Goal: Task Accomplishment & Management: Complete application form

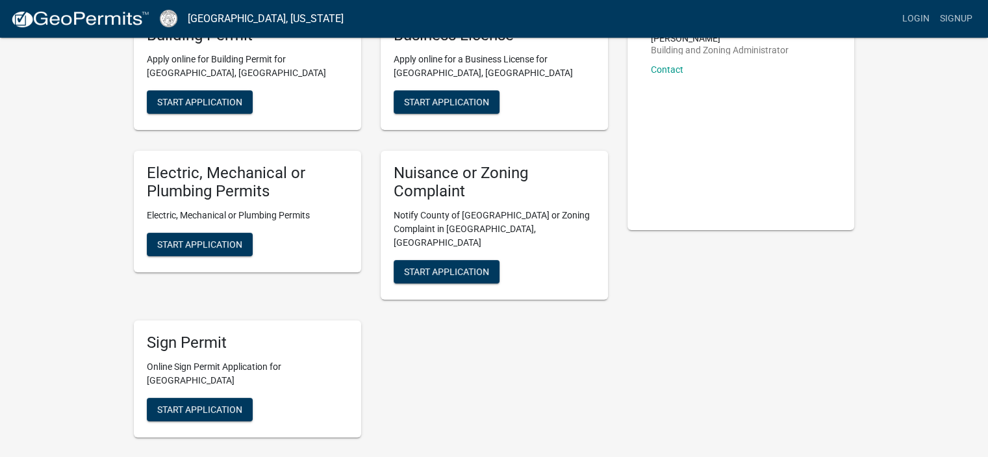
scroll to position [50, 0]
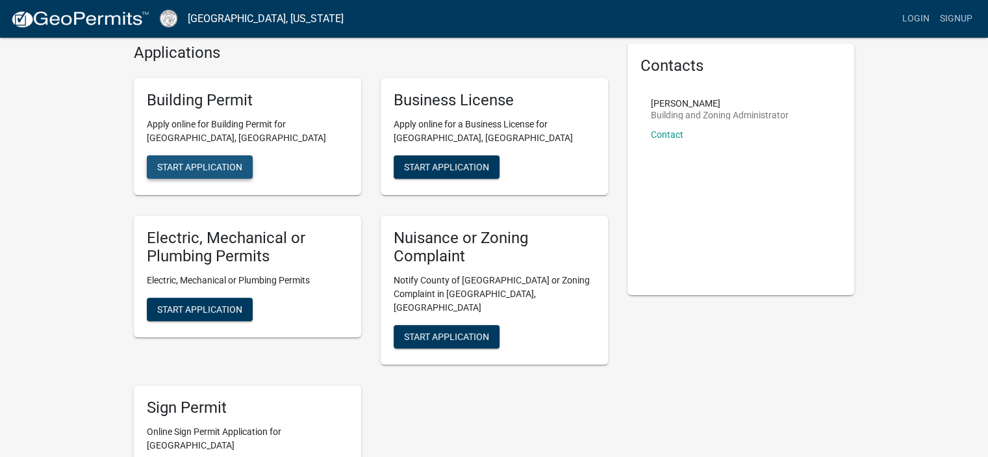
click at [231, 165] on span "Start Application" at bounding box center [199, 166] width 85 height 10
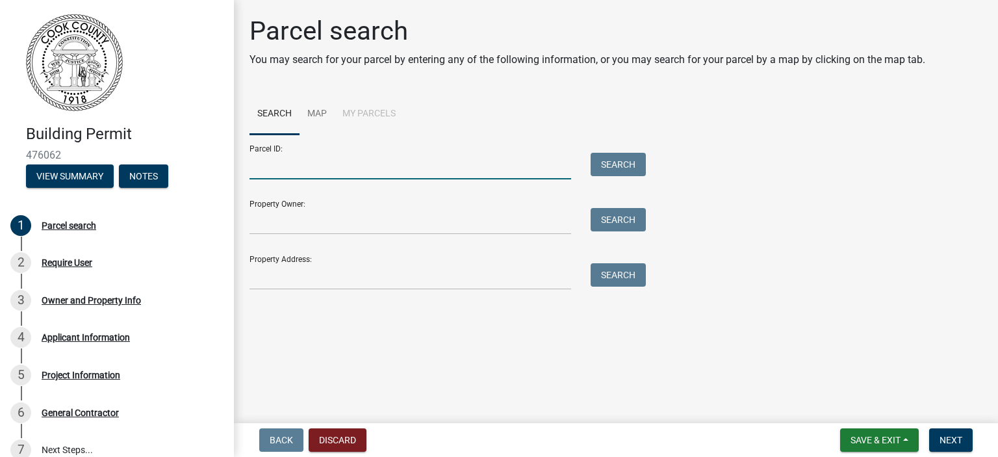
click at [518, 168] on input "Parcel ID:" at bounding box center [410, 166] width 322 height 27
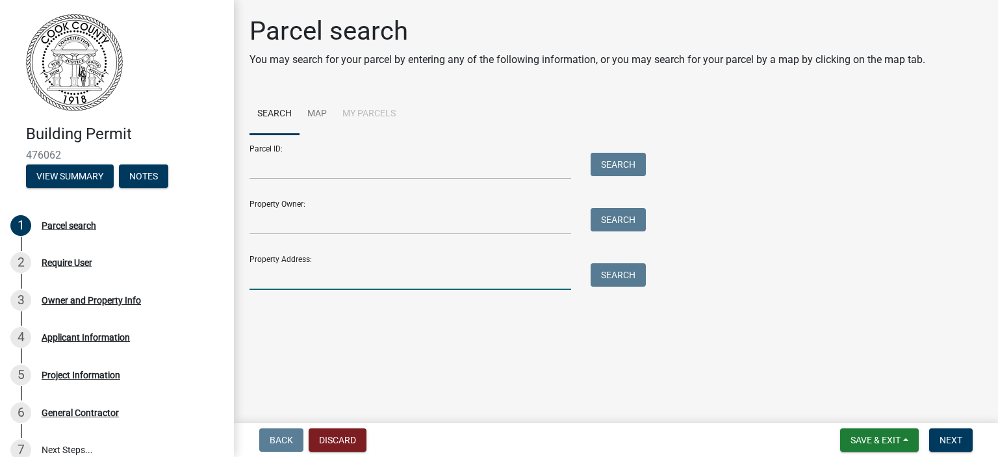
click at [491, 281] on input "Property Address:" at bounding box center [410, 276] width 322 height 27
drag, startPoint x: 367, startPoint y: 275, endPoint x: 418, endPoint y: 267, distance: 51.9
click at [367, 275] on input "Property Address:" at bounding box center [410, 276] width 322 height 27
type input "[STREET_ADDRESS]"
click at [626, 274] on button "Search" at bounding box center [618, 274] width 55 height 23
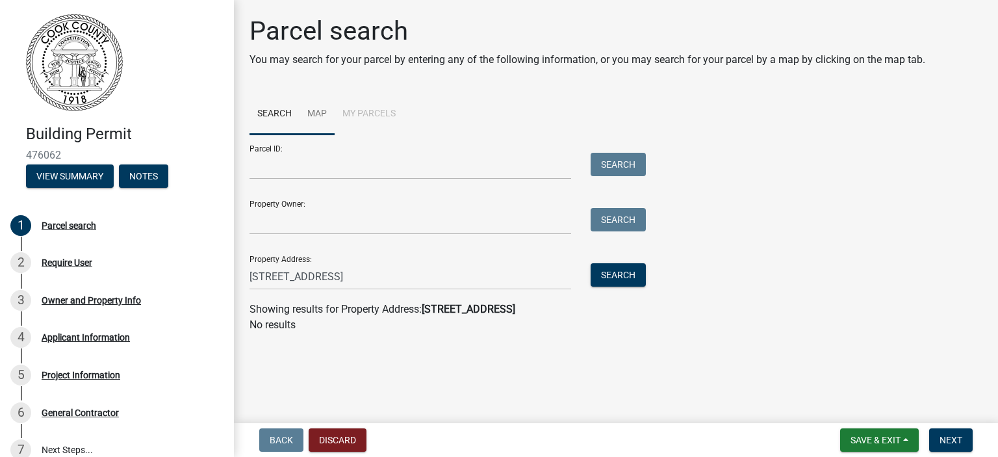
click at [320, 113] on link "Map" at bounding box center [316, 115] width 35 height 42
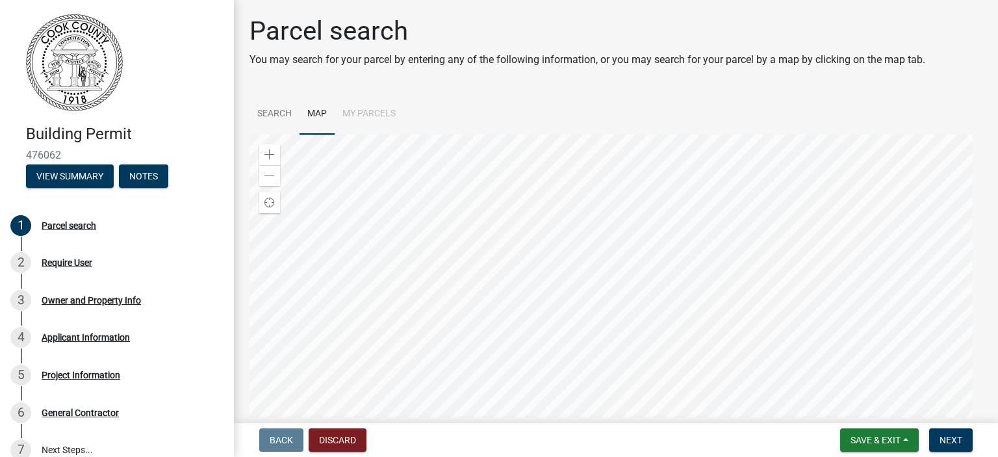
click at [392, 114] on li "My Parcels" at bounding box center [369, 115] width 69 height 42
click at [266, 121] on link "Search" at bounding box center [274, 115] width 50 height 42
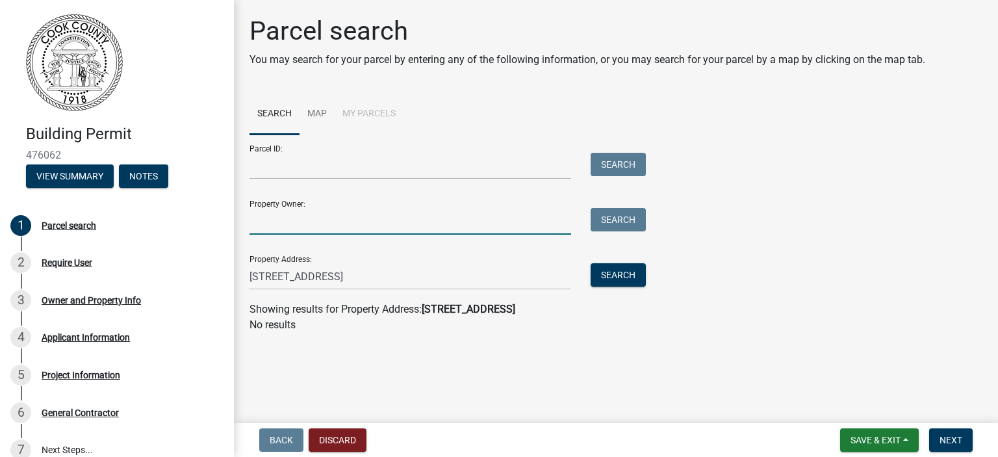
click at [516, 225] on input "Property Owner:" at bounding box center [410, 221] width 322 height 27
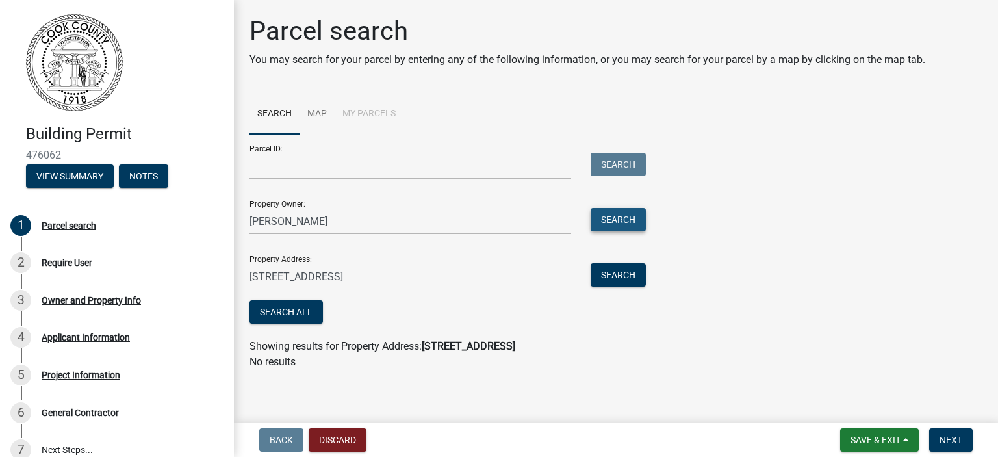
click at [633, 209] on button "Search" at bounding box center [618, 219] width 55 height 23
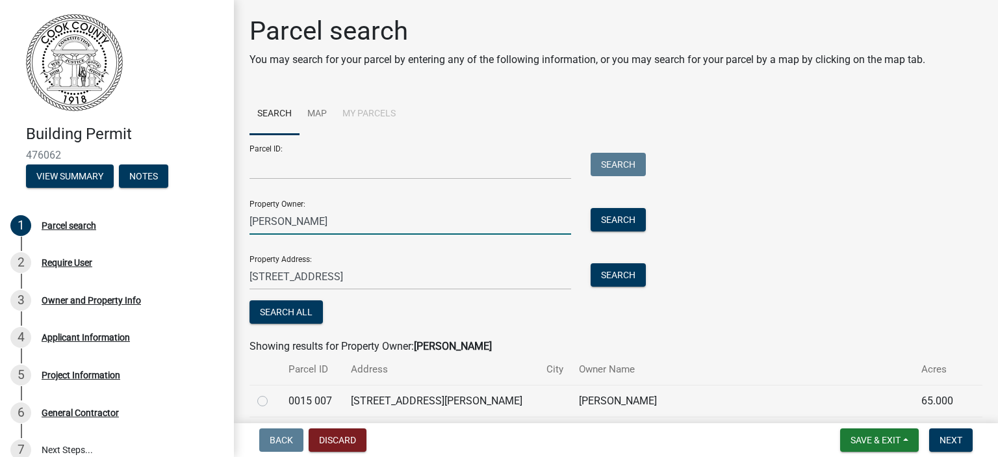
click at [310, 225] on input "[PERSON_NAME]" at bounding box center [410, 221] width 322 height 27
type input "[PERSON_NAME]"
click at [639, 212] on button "Search" at bounding box center [618, 219] width 55 height 23
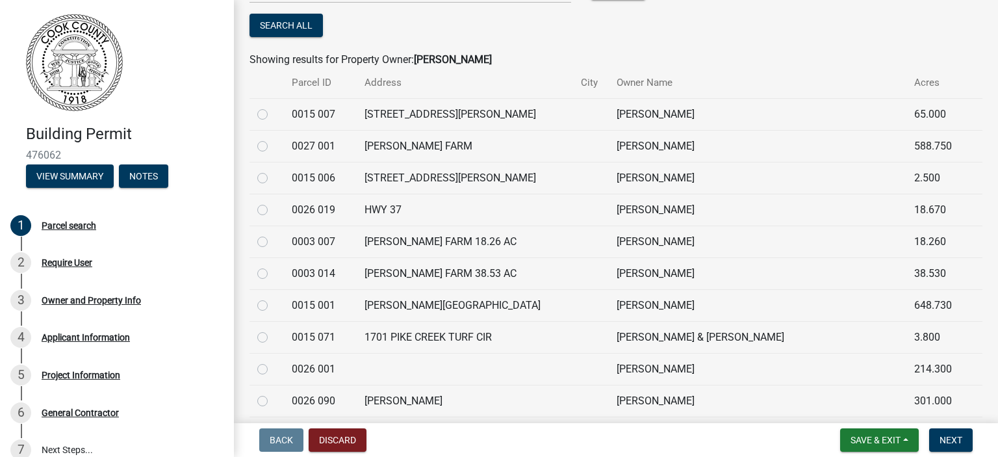
scroll to position [255, 0]
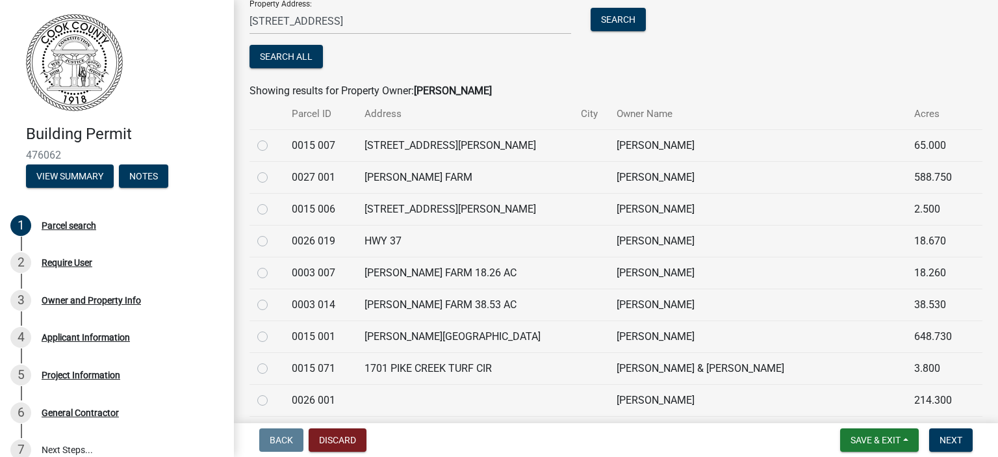
click at [273, 329] on label at bounding box center [273, 329] width 0 height 0
click at [273, 337] on 001 "radio" at bounding box center [277, 333] width 8 height 8
radio 001 "true"
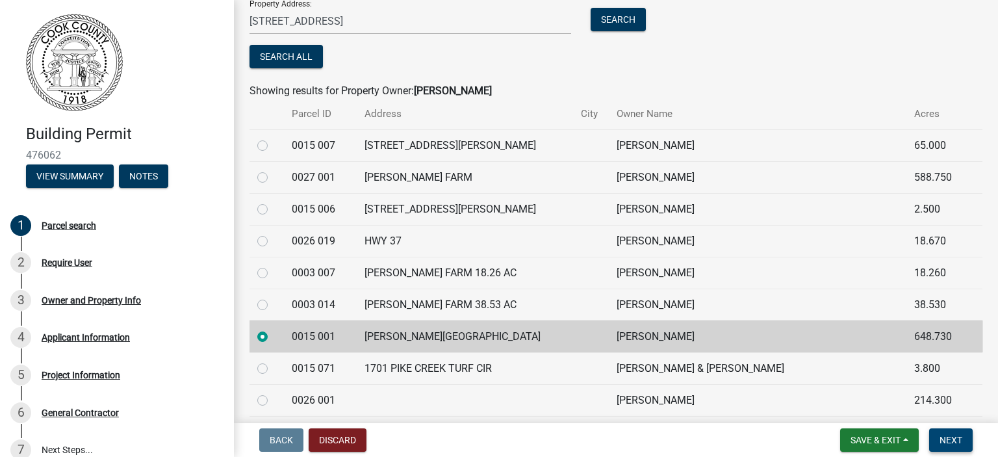
click at [939, 442] on span "Next" at bounding box center [950, 440] width 23 height 10
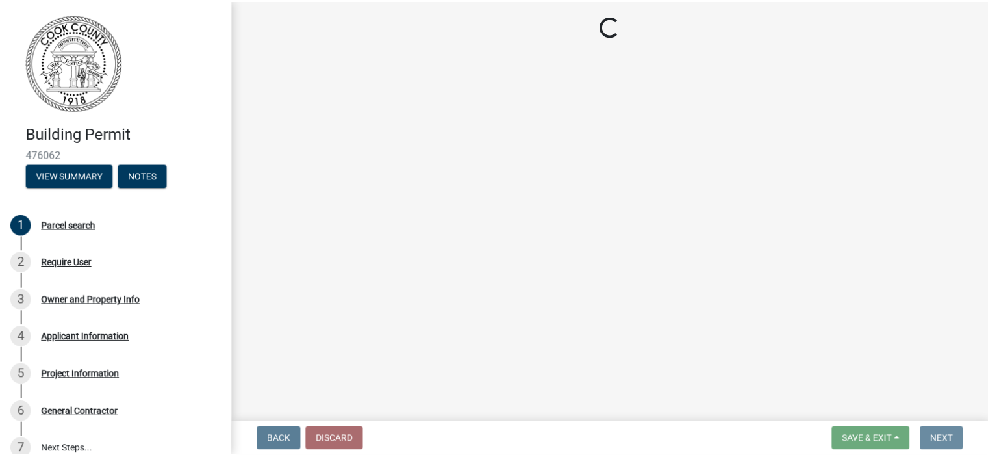
scroll to position [0, 0]
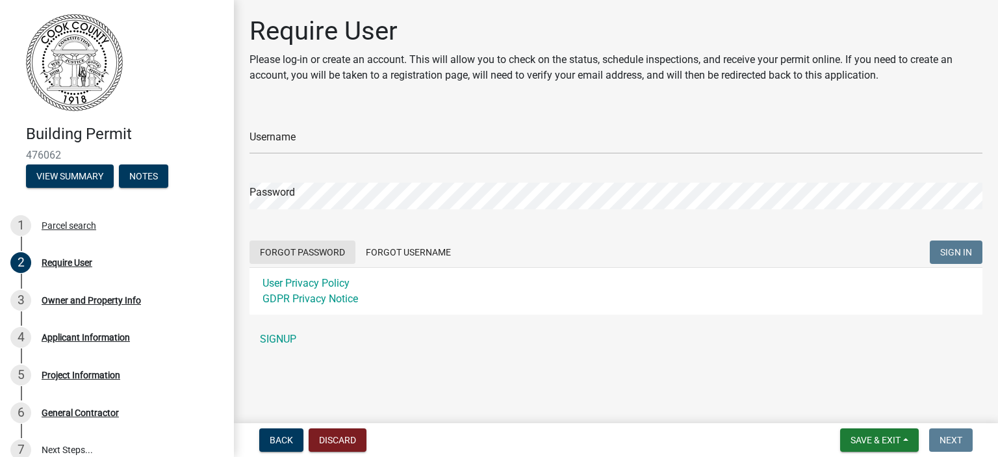
click at [326, 253] on button "Forgot Password" at bounding box center [302, 251] width 106 height 23
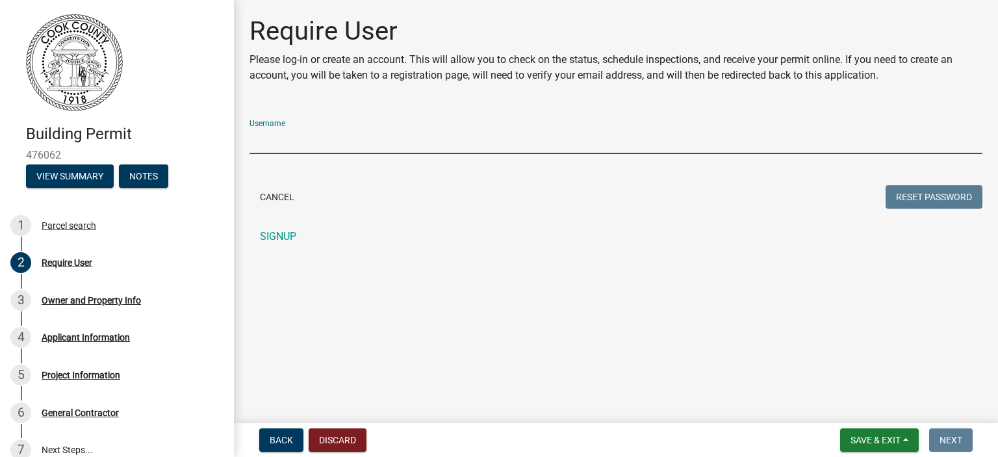
click at [381, 138] on input "Username" at bounding box center [615, 140] width 733 height 27
type input "[EMAIL_ADDRESS][DOMAIN_NAME]"
click at [945, 199] on button "Reset Password" at bounding box center [933, 196] width 97 height 23
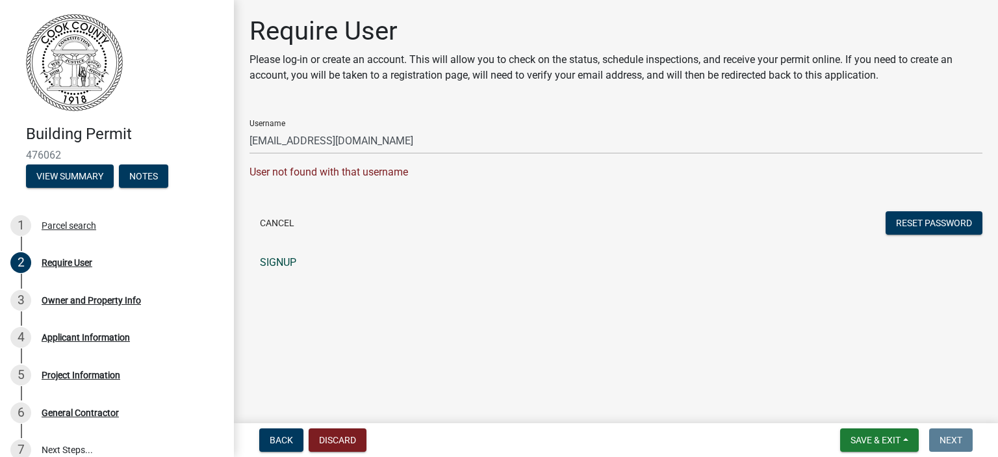
click at [267, 266] on link "SIGNUP" at bounding box center [615, 262] width 733 height 26
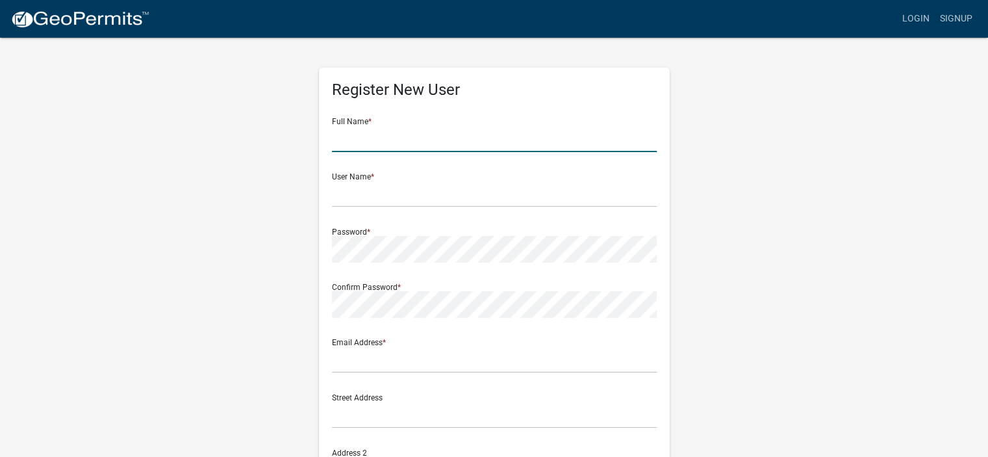
click at [506, 129] on input "text" at bounding box center [494, 138] width 325 height 27
type input "[PERSON_NAME]"
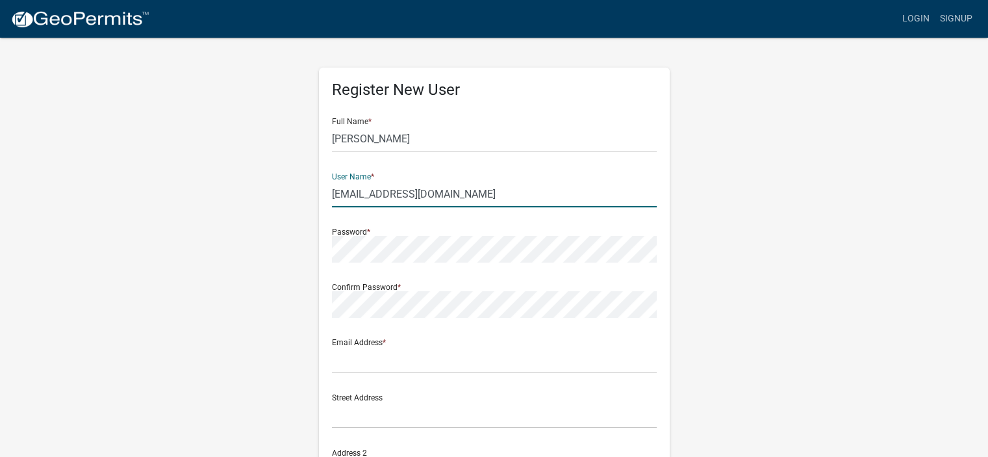
type input "[EMAIL_ADDRESS][DOMAIN_NAME]"
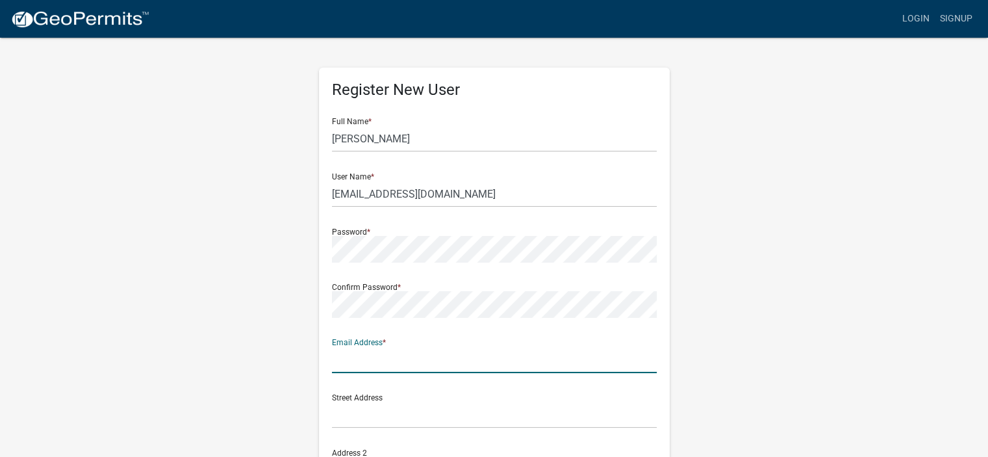
click at [464, 359] on input "text" at bounding box center [494, 359] width 325 height 27
type input "[EMAIL_ADDRESS][DOMAIN_NAME]"
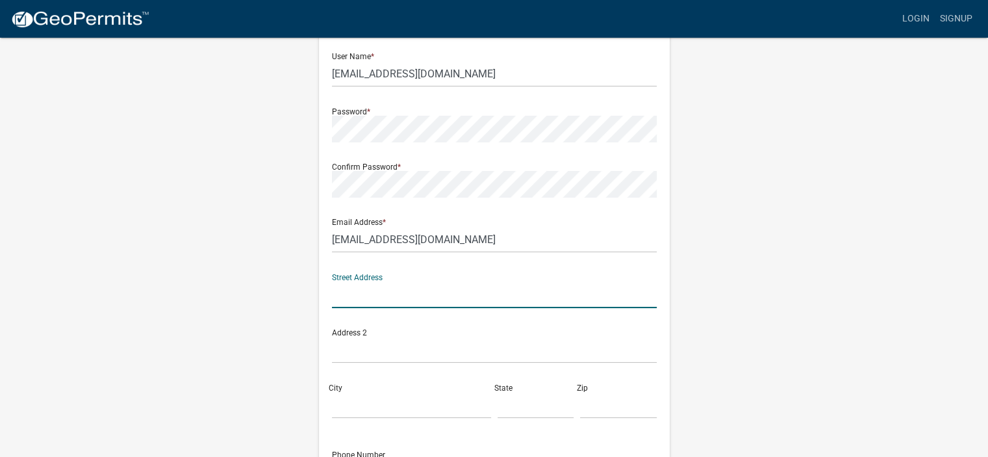
scroll to position [195, 0]
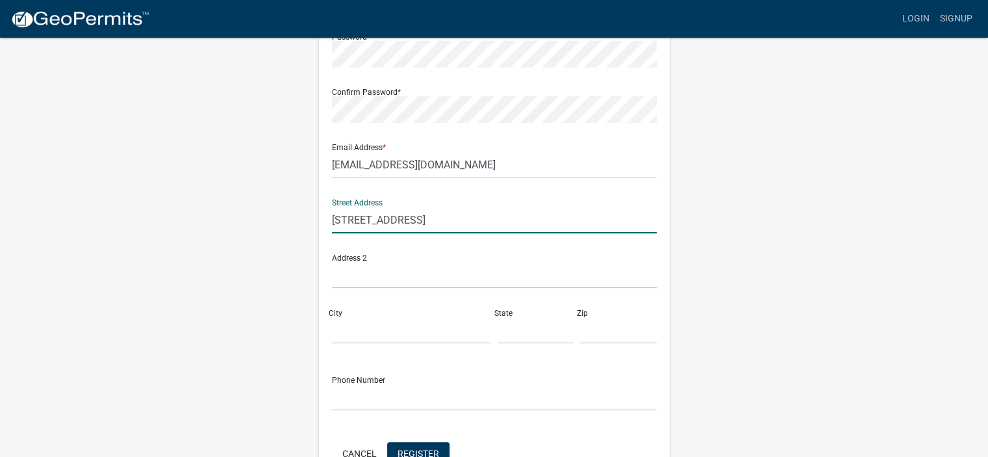
type input "[STREET_ADDRESS]"
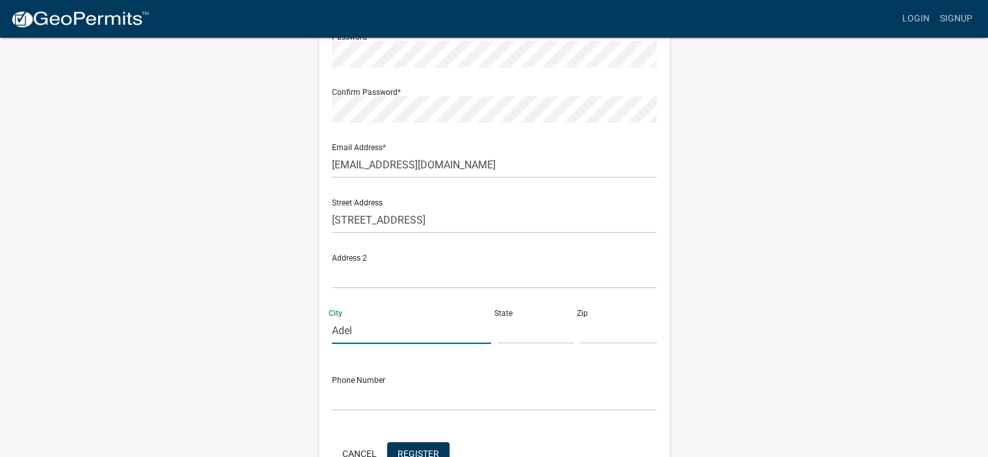
type input "Adel"
type input "g"
type input "GA"
type input "31620"
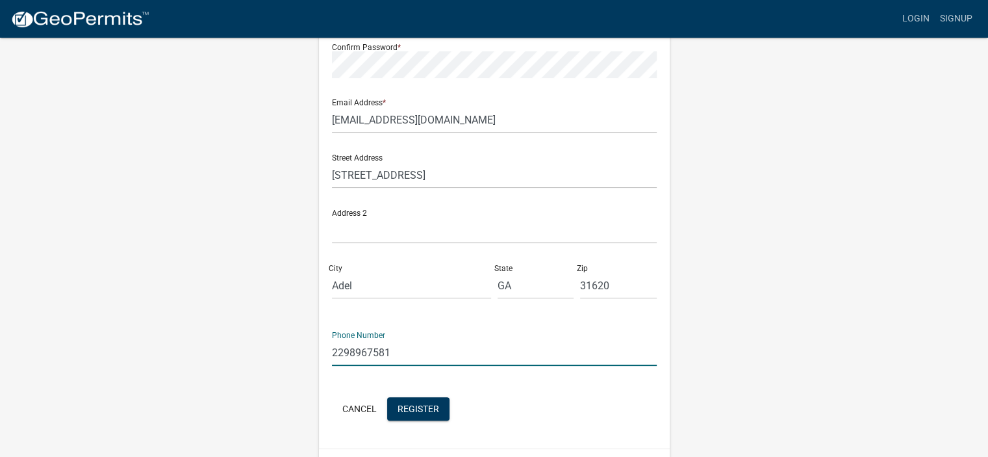
scroll to position [260, 0]
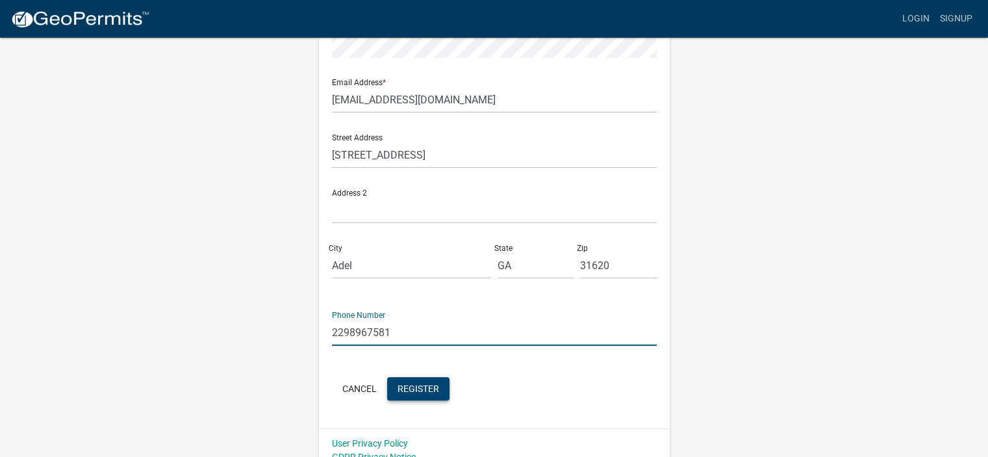
type input "2298967581"
click at [411, 386] on span "Register" at bounding box center [419, 388] width 42 height 10
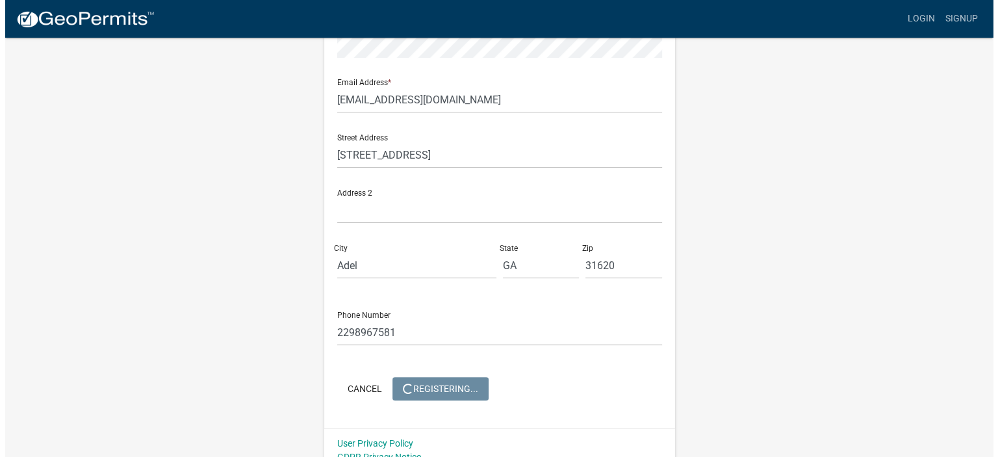
scroll to position [0, 0]
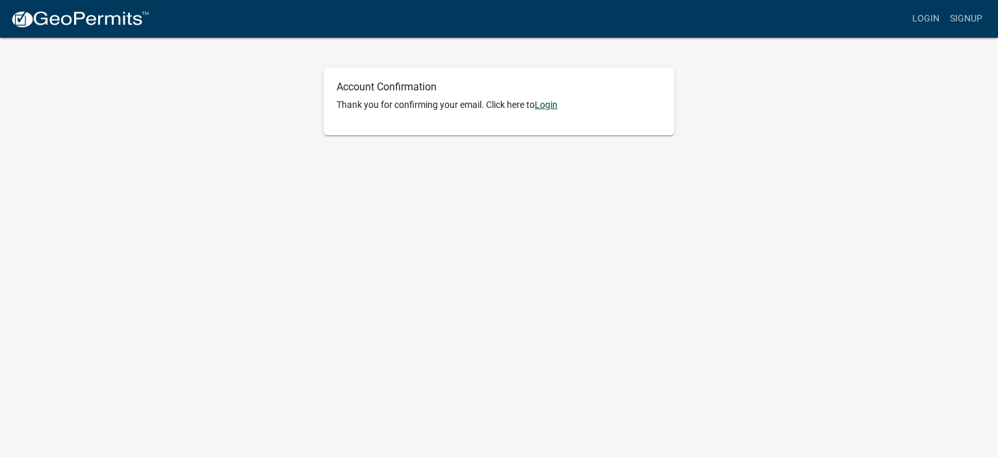
click at [555, 106] on link "Login" at bounding box center [546, 104] width 23 height 10
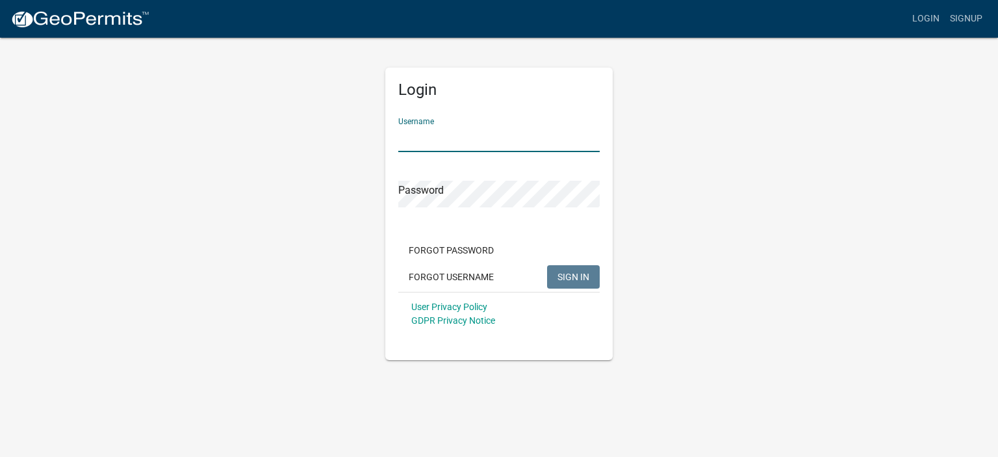
click at [532, 144] on input "Username" at bounding box center [498, 138] width 201 height 27
type input "[EMAIL_ADDRESS][DOMAIN_NAME]"
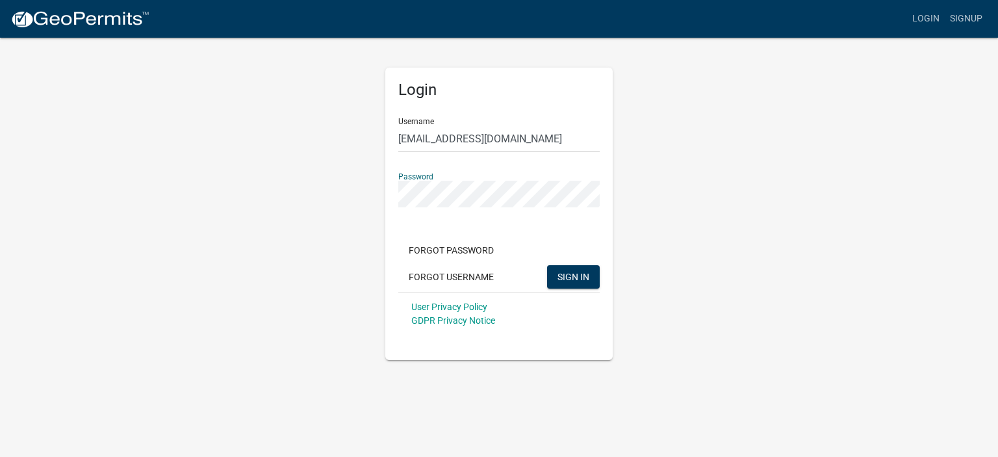
click at [547, 265] on button "SIGN IN" at bounding box center [573, 276] width 53 height 23
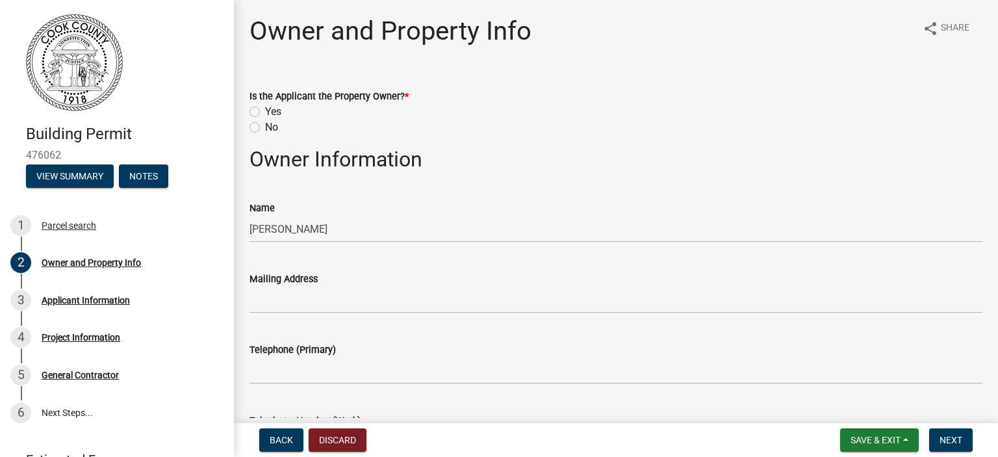
click at [274, 111] on label "Yes" at bounding box center [273, 112] width 16 height 16
click at [273, 111] on input "Yes" at bounding box center [269, 108] width 8 height 8
radio input "true"
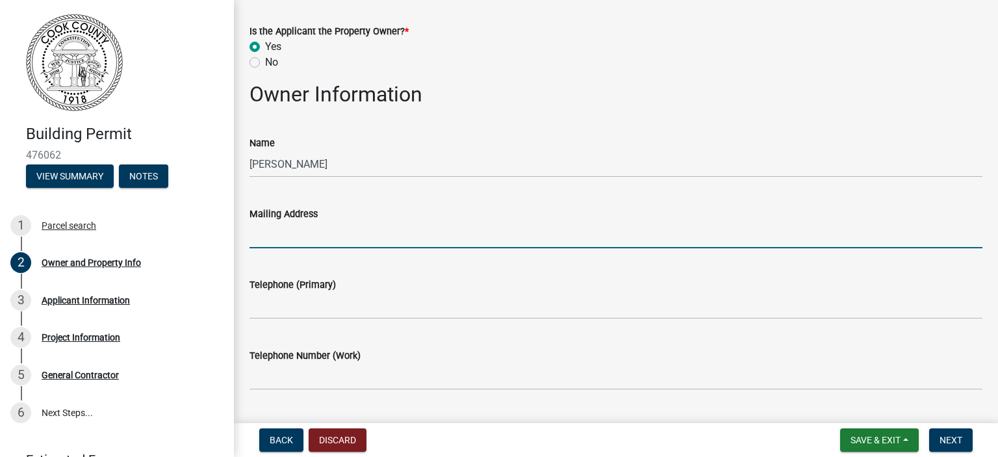
click at [474, 236] on input "Mailing Address" at bounding box center [615, 235] width 733 height 27
type input "[STREET_ADDRESS]"
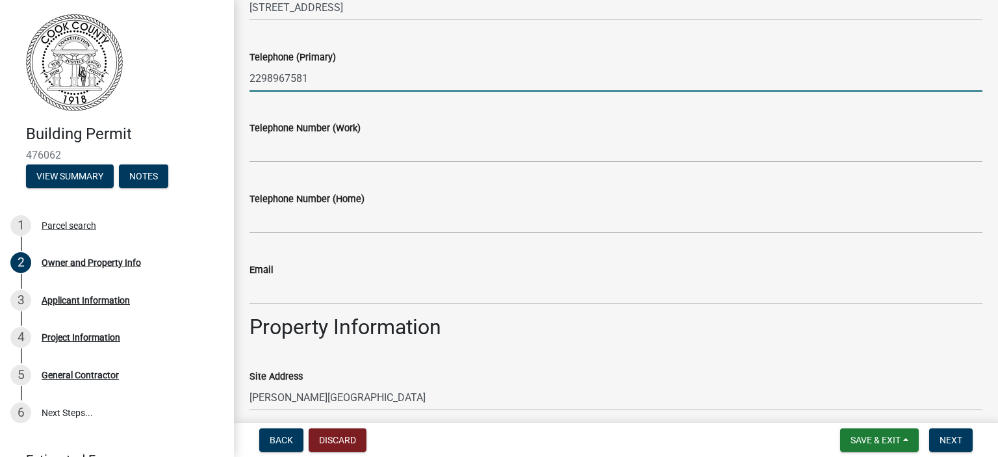
scroll to position [325, 0]
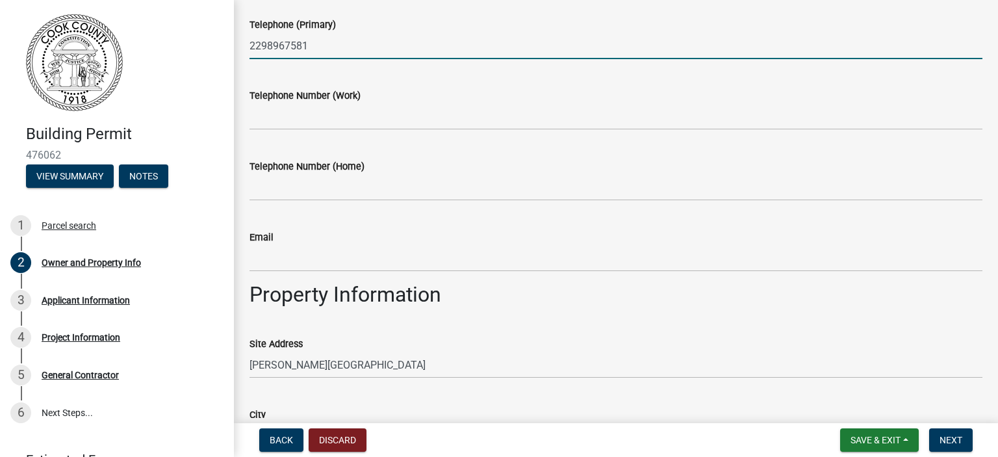
type input "2298967581"
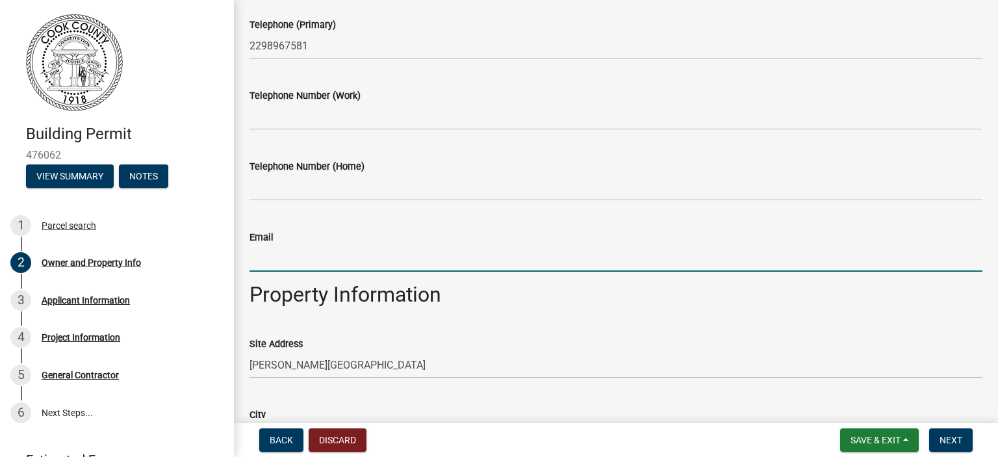
click at [544, 255] on input "Email" at bounding box center [615, 258] width 733 height 27
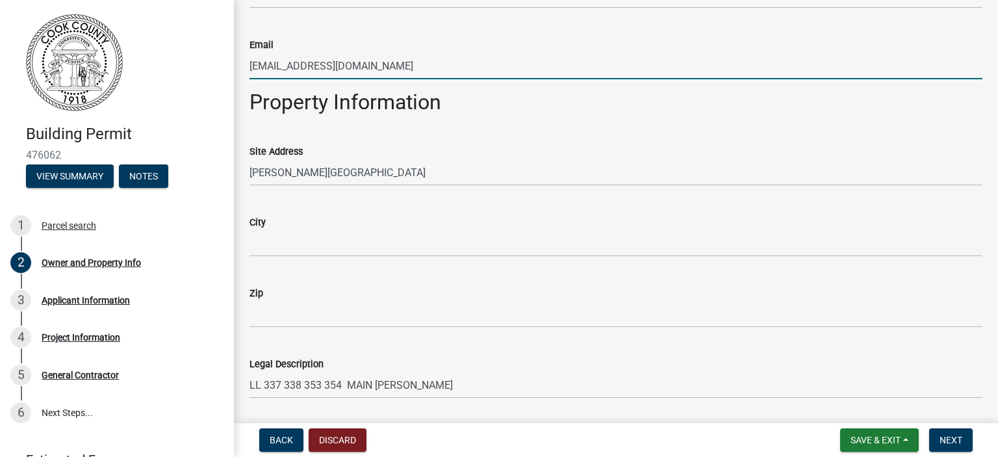
scroll to position [520, 0]
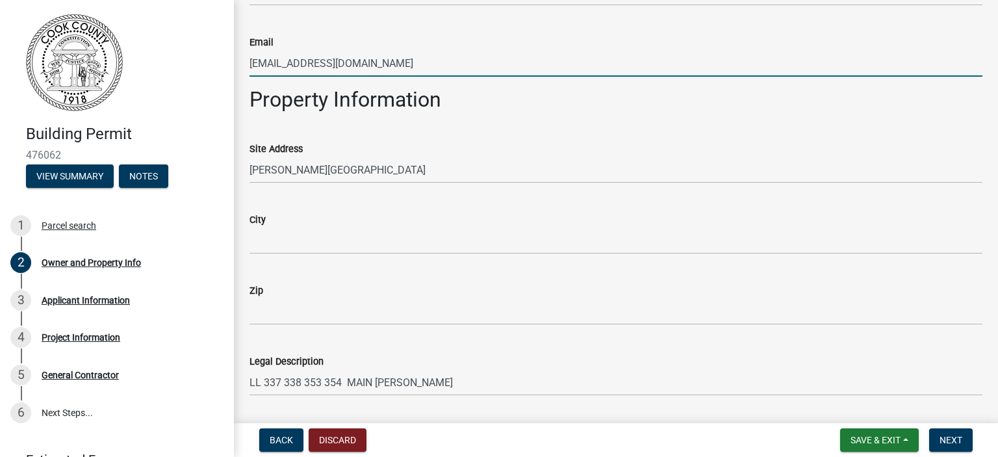
type input "[EMAIL_ADDRESS][DOMAIN_NAME]"
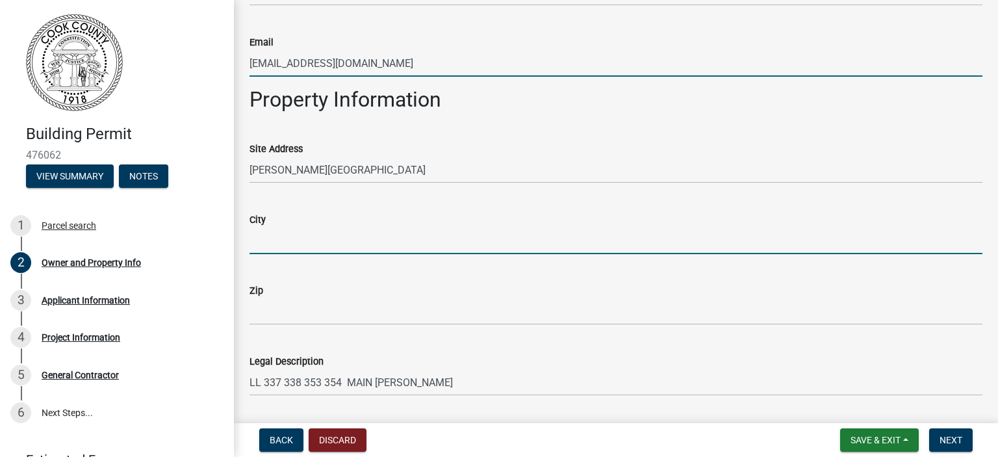
click at [437, 242] on input "City" at bounding box center [615, 240] width 733 height 27
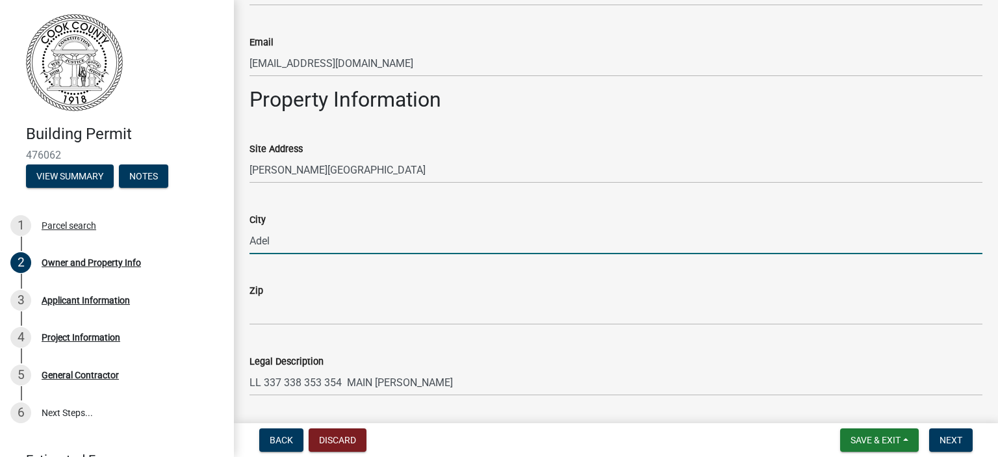
type input "Adel"
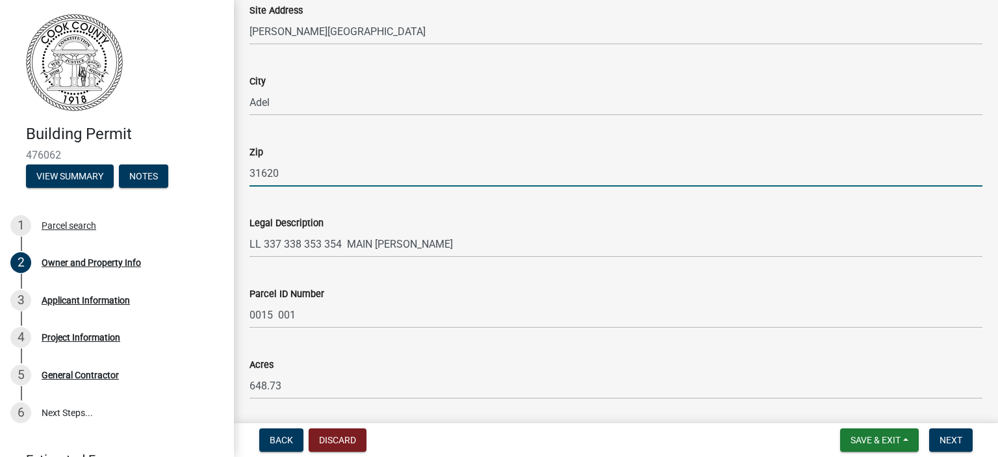
scroll to position [770, 0]
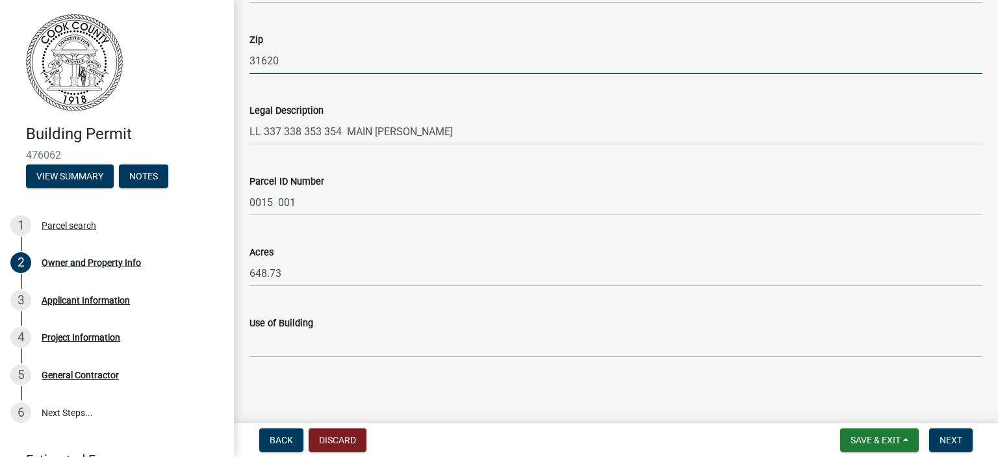
type input "31620"
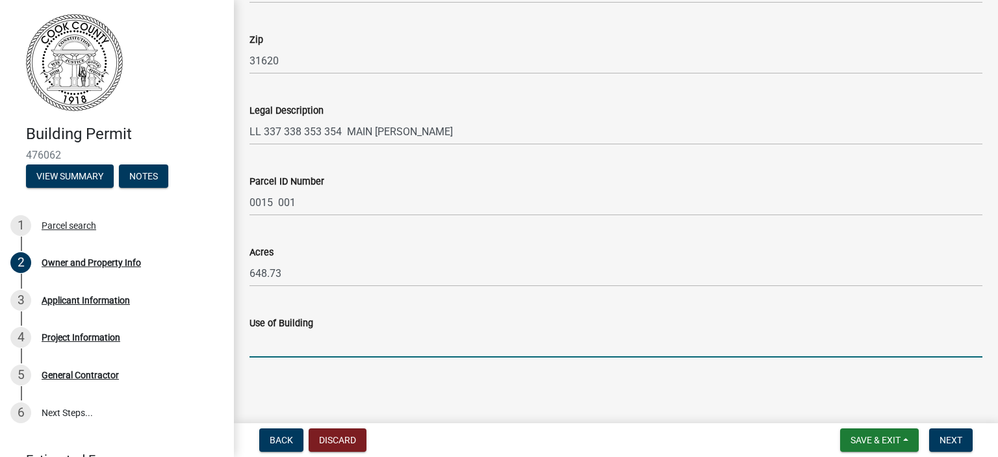
click at [501, 348] on input "Use of Building" at bounding box center [615, 344] width 733 height 27
type input "Personal"
click at [943, 436] on span "Next" at bounding box center [950, 440] width 23 height 10
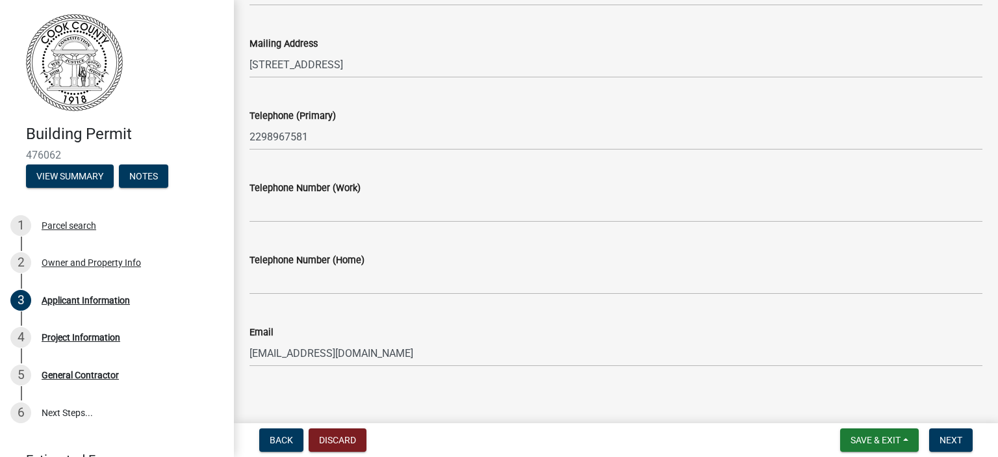
scroll to position [138, 0]
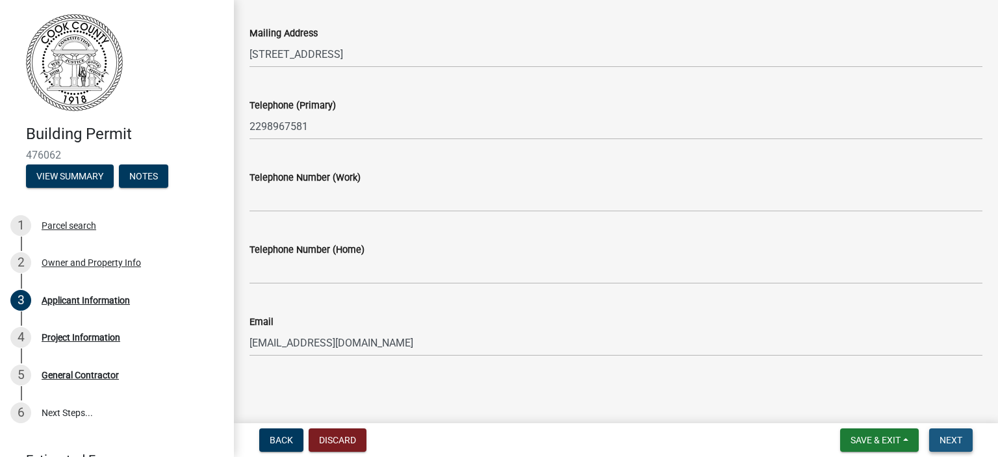
click at [960, 441] on span "Next" at bounding box center [950, 440] width 23 height 10
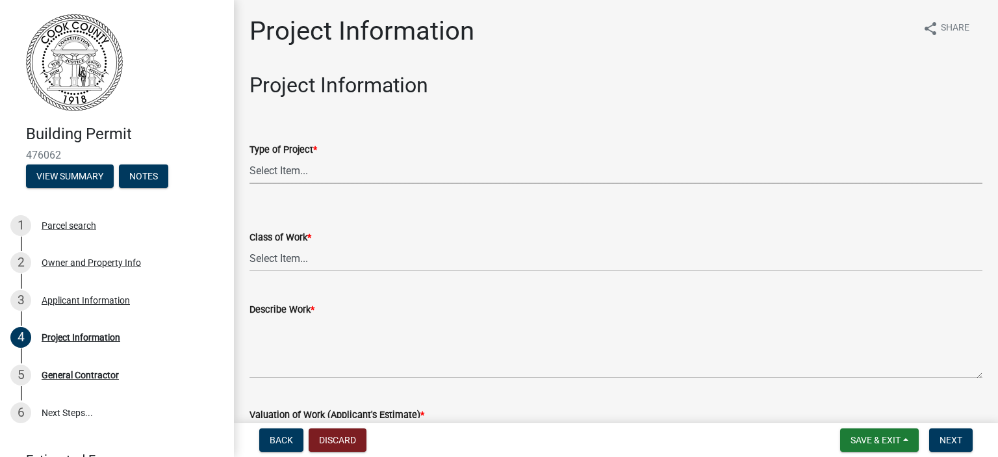
click at [373, 173] on select "Select Item... Manufactured Home New Single Family New Multi-Family New Commerc…" at bounding box center [615, 170] width 733 height 27
click at [249, 157] on select "Select Item... Manufactured Home New Single Family New Multi-Family New Commerc…" at bounding box center [615, 170] width 733 height 27
select select "4b7d28f2-ad6d-4146-a007-9cde64d4e27b"
click at [387, 257] on select "Select Item... Addition Alteration Demolish Erect Move Relocate Repair ReRoof" at bounding box center [615, 258] width 733 height 27
click at [249, 245] on select "Select Item... Addition Alteration Demolish Erect Move Relocate Repair ReRoof" at bounding box center [615, 258] width 733 height 27
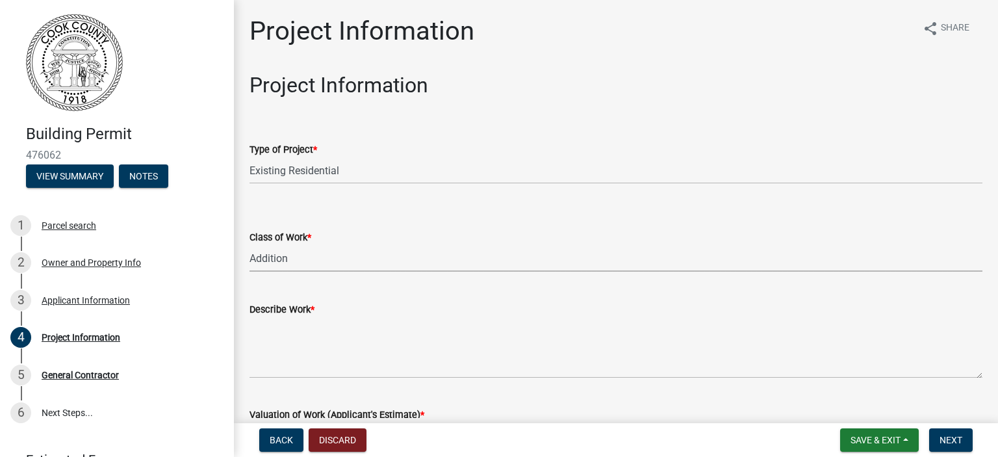
select select "ac44dbd2-ed4d-4a0c-b9f1-24d531eaee1a"
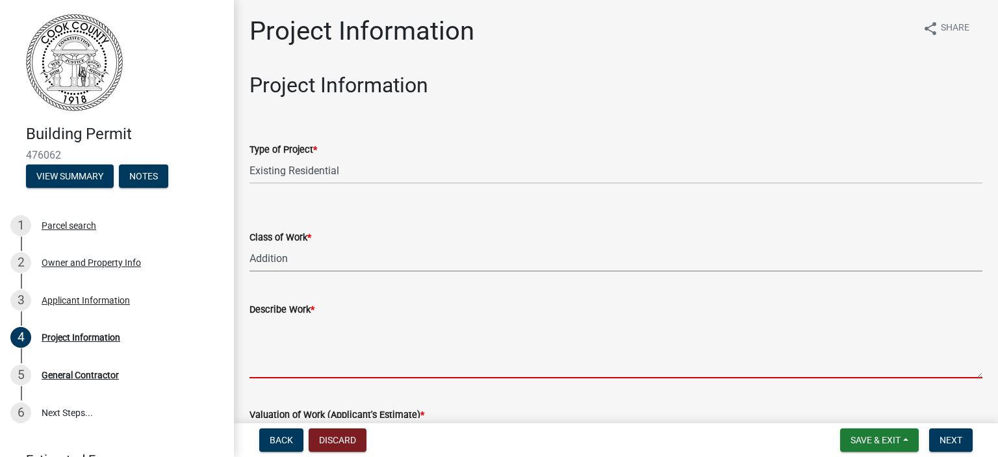
click at [345, 370] on textarea "Describe Work *" at bounding box center [615, 347] width 733 height 61
click at [340, 361] on textarea "Describe Work *" at bounding box center [615, 347] width 733 height 61
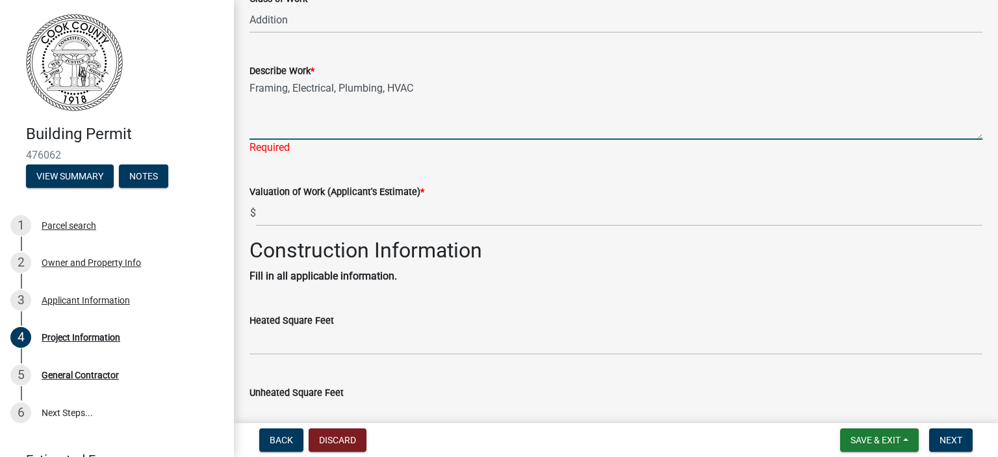
scroll to position [260, 0]
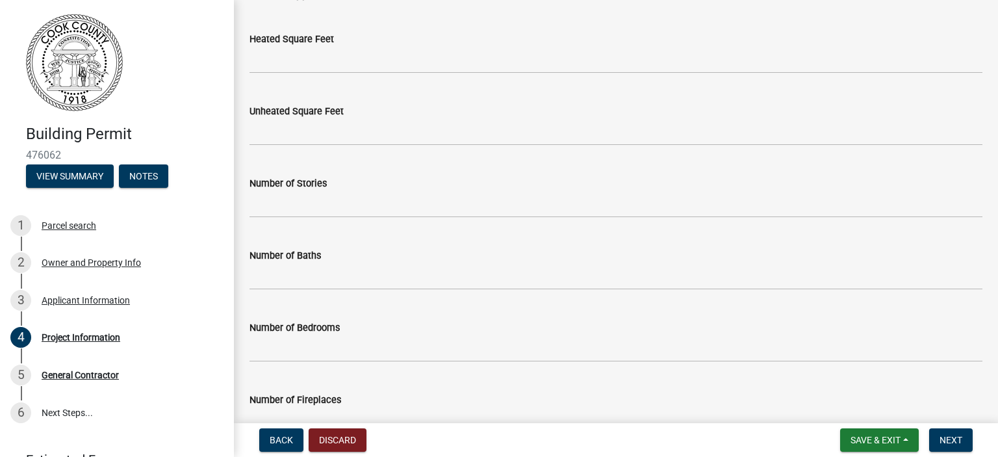
type textarea "Framing, Electrical, Plumbing, HVAC"
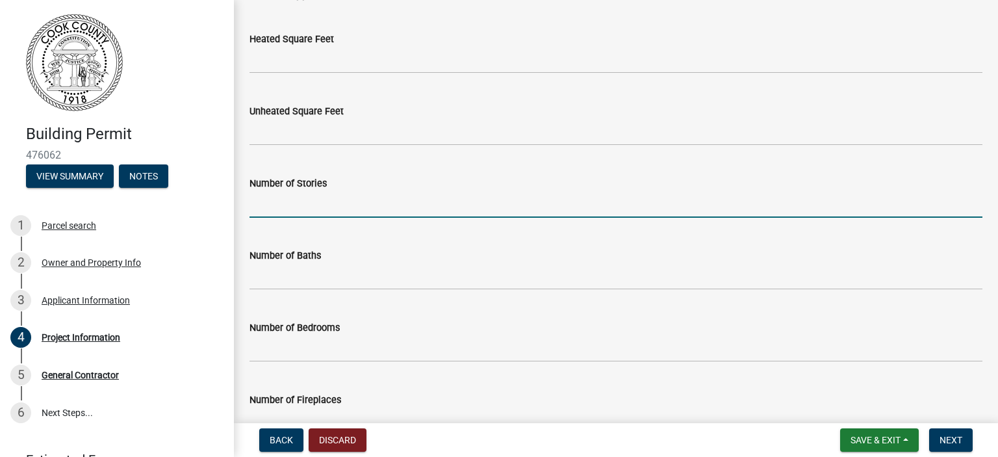
click at [467, 203] on input "text" at bounding box center [615, 204] width 733 height 27
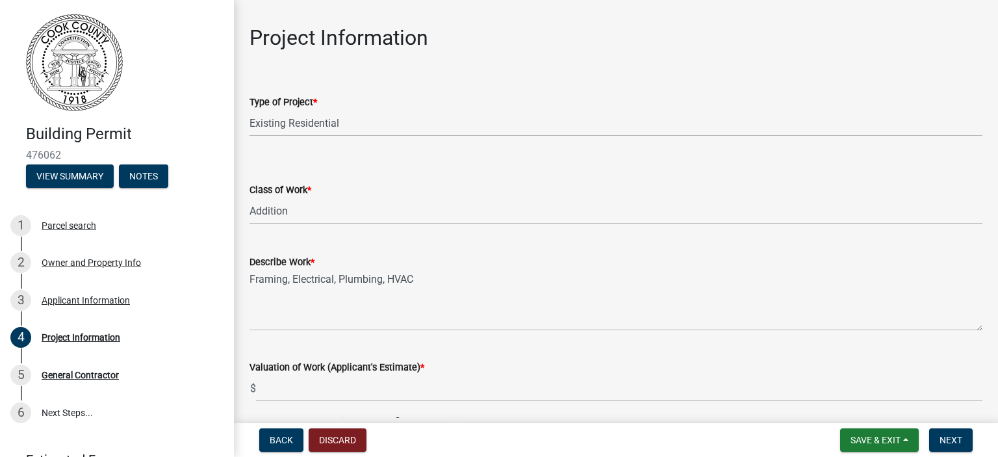
scroll to position [0, 0]
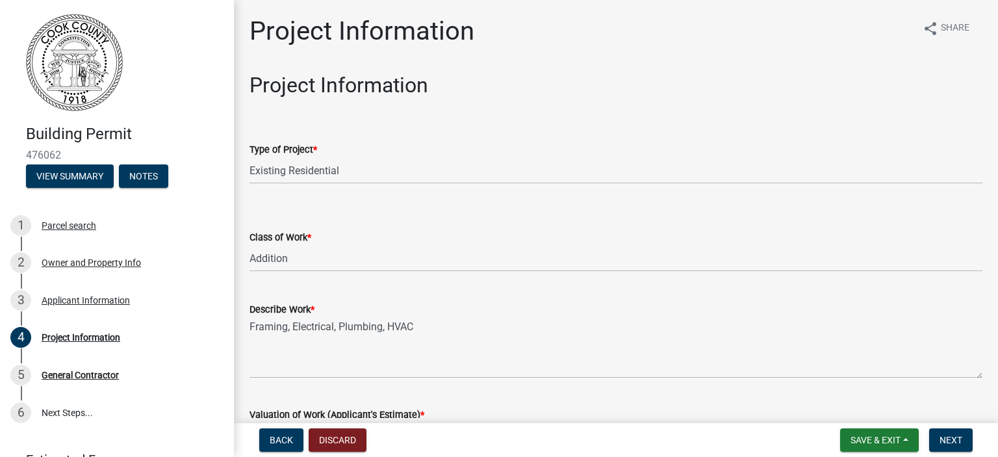
type input "1"
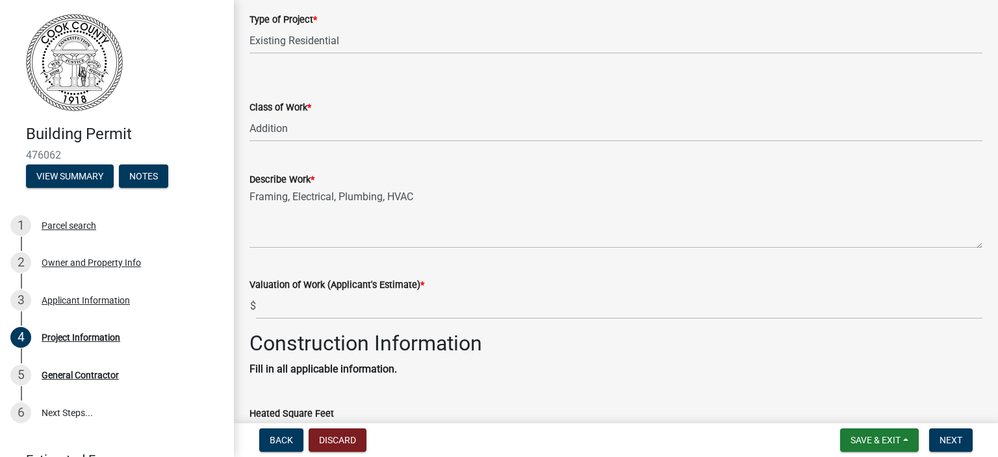
scroll to position [195, 0]
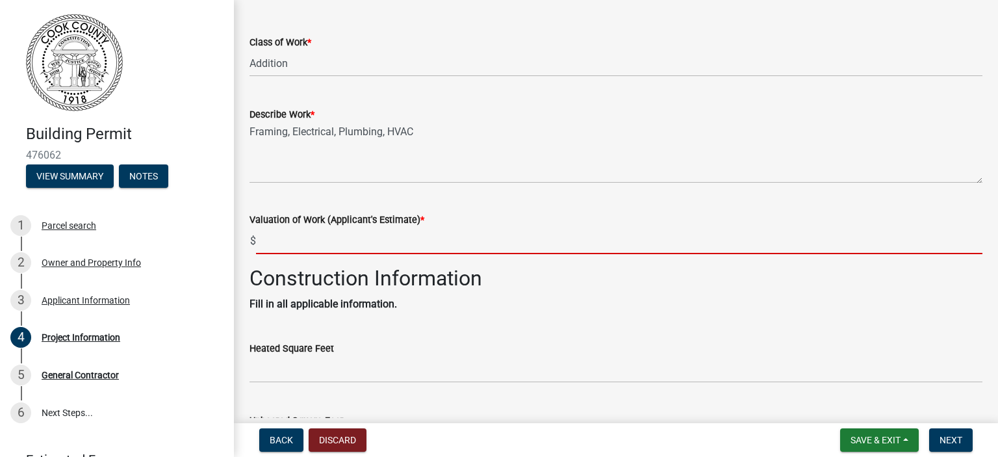
click at [312, 251] on input "text" at bounding box center [619, 240] width 726 height 27
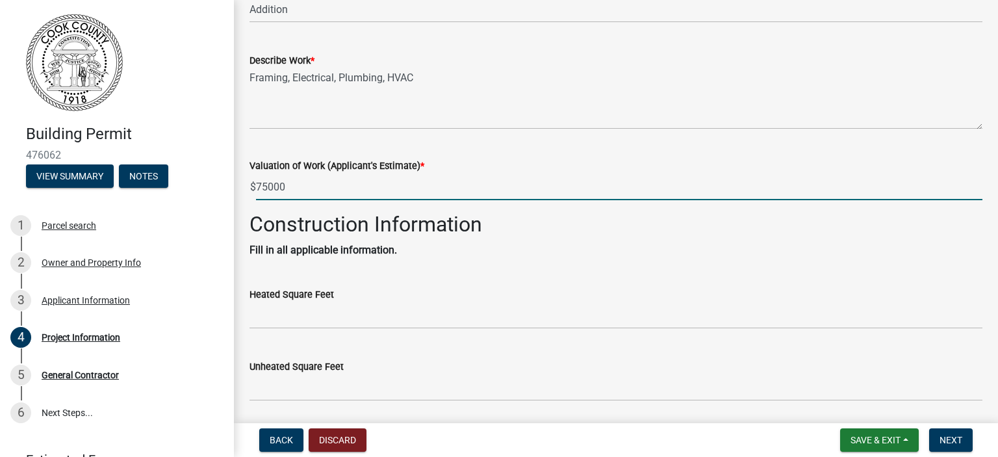
scroll to position [325, 0]
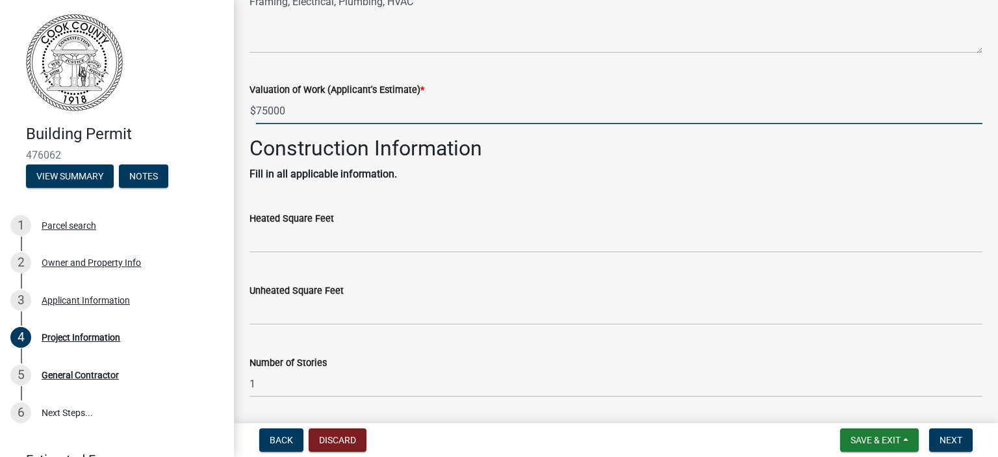
type input "75000"
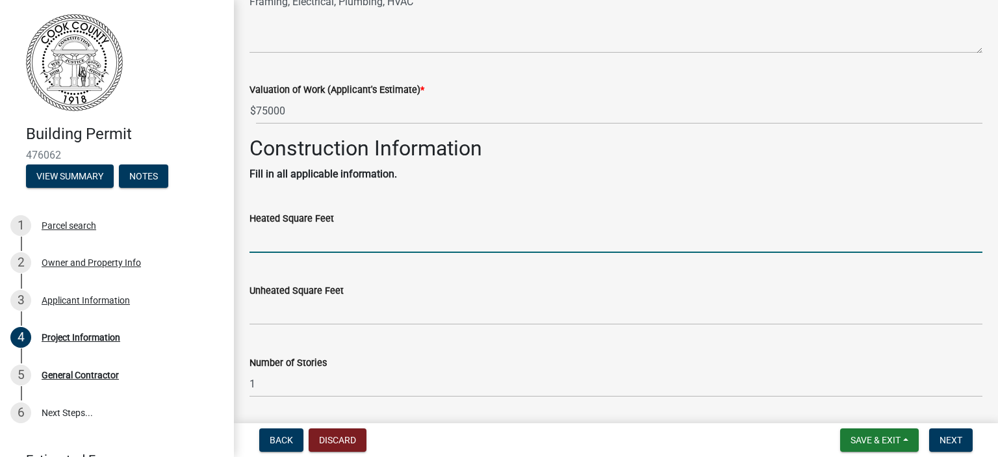
click at [320, 241] on input "text" at bounding box center [615, 239] width 733 height 27
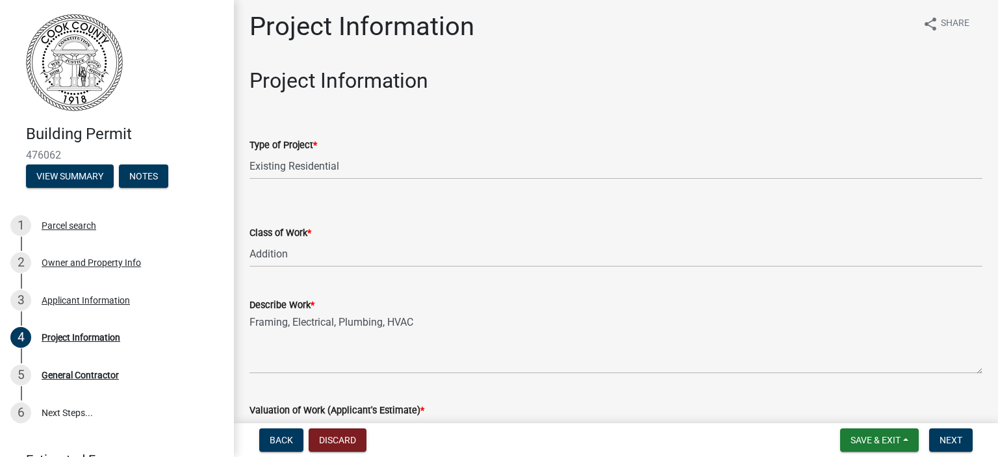
scroll to position [0, 0]
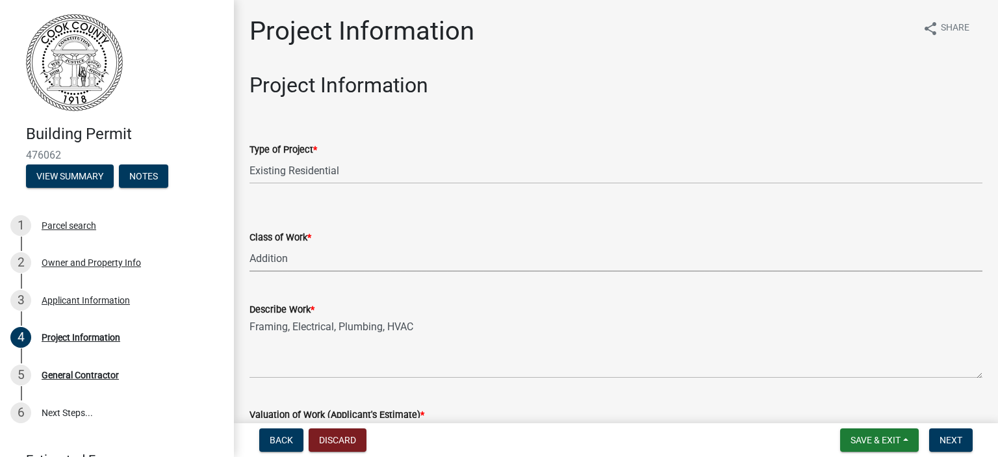
click at [309, 259] on select "Select Item... Addition Alteration Demolish Erect Move Relocate Repair ReRoof" at bounding box center [615, 258] width 733 height 27
click at [249, 245] on select "Select Item... Addition Alteration Demolish Erect Move Relocate Repair ReRoof" at bounding box center [615, 258] width 733 height 27
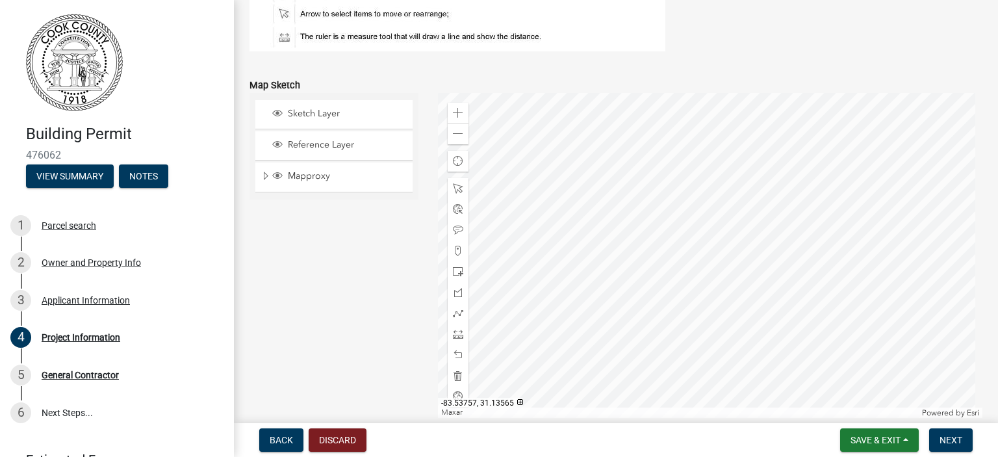
scroll to position [1364, 0]
click at [667, 243] on div at bounding box center [710, 254] width 545 height 325
click at [777, 379] on div at bounding box center [710, 254] width 545 height 325
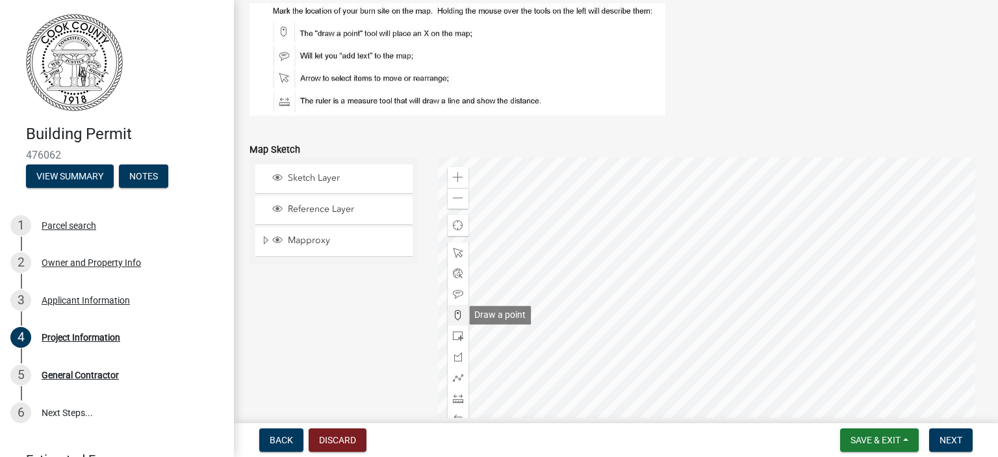
click at [455, 314] on span at bounding box center [458, 315] width 10 height 10
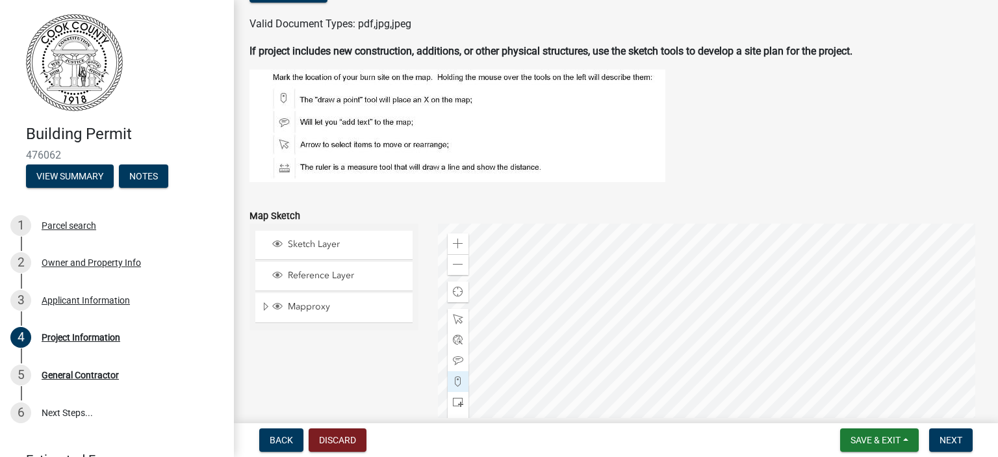
scroll to position [1363, 0]
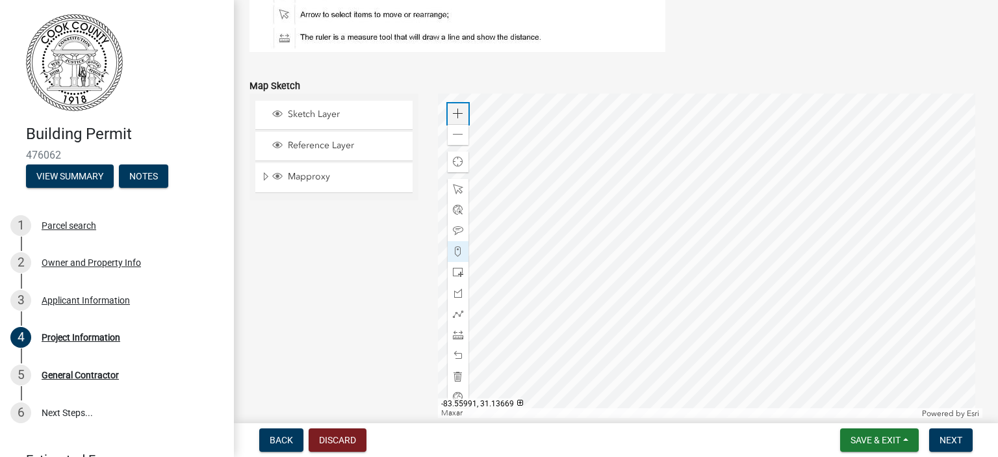
click at [448, 114] on div "Zoom in" at bounding box center [458, 113] width 21 height 21
click at [799, 412] on div at bounding box center [710, 256] width 545 height 325
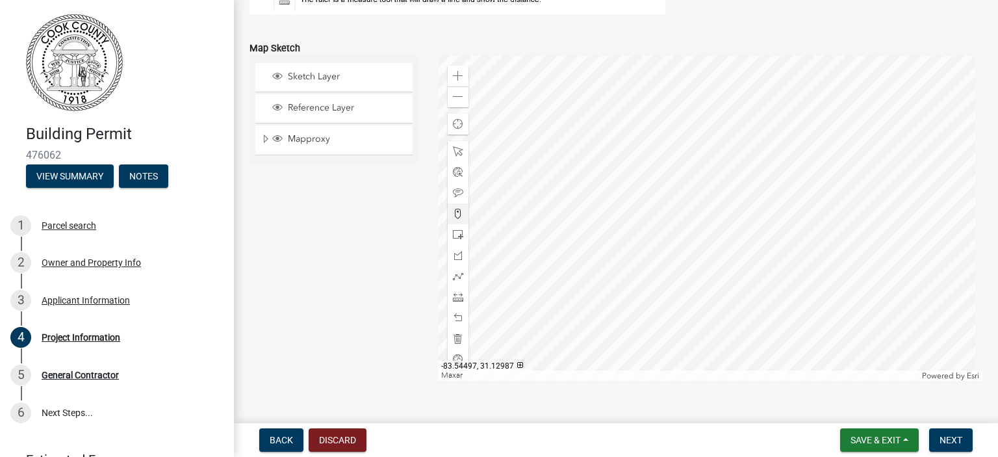
scroll to position [1425, 0]
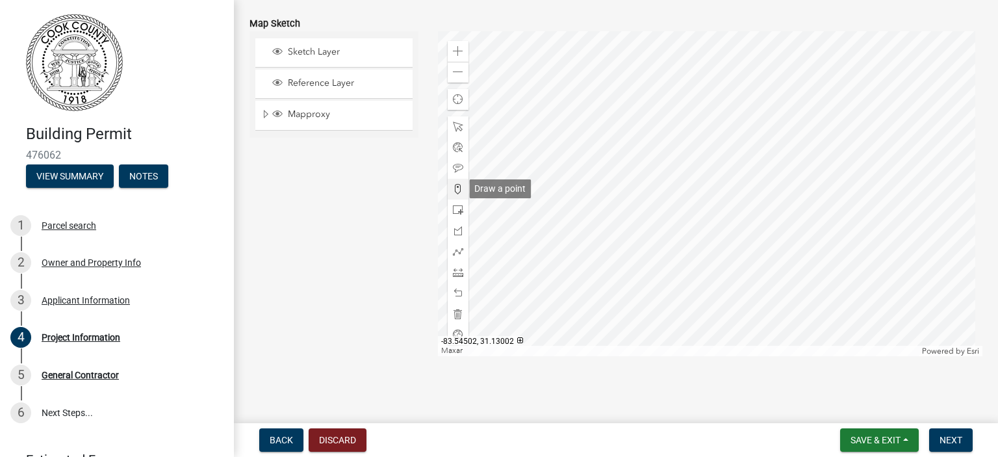
click at [453, 184] on span at bounding box center [458, 189] width 10 height 10
click at [777, 192] on div at bounding box center [710, 193] width 545 height 325
click at [768, 202] on div at bounding box center [710, 193] width 545 height 325
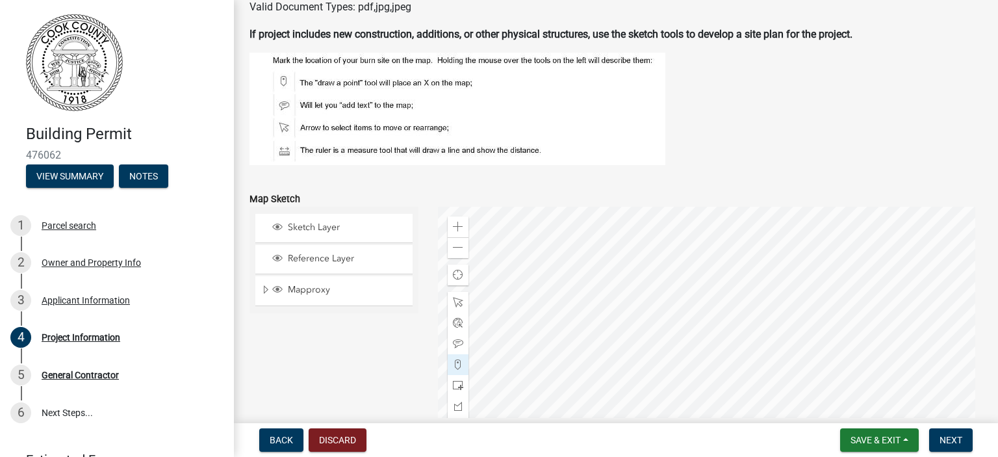
scroll to position [1230, 0]
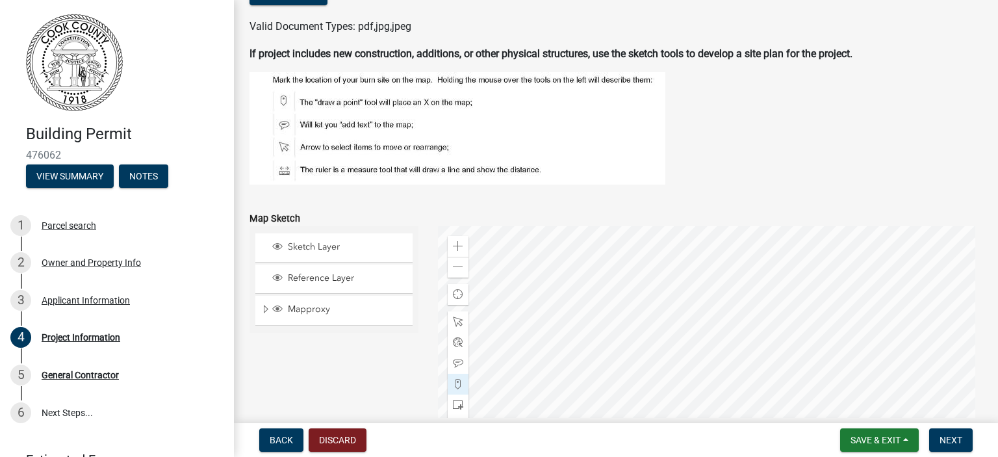
click at [721, 142] on figure at bounding box center [615, 128] width 733 height 112
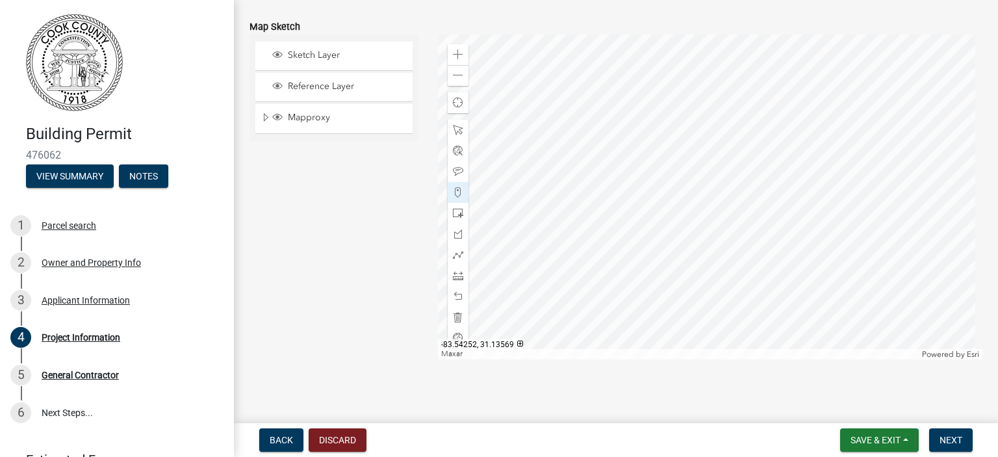
scroll to position [1425, 0]
click at [592, 113] on div at bounding box center [710, 193] width 545 height 325
click at [569, 291] on div at bounding box center [710, 193] width 545 height 325
click at [570, 291] on div at bounding box center [710, 193] width 545 height 325
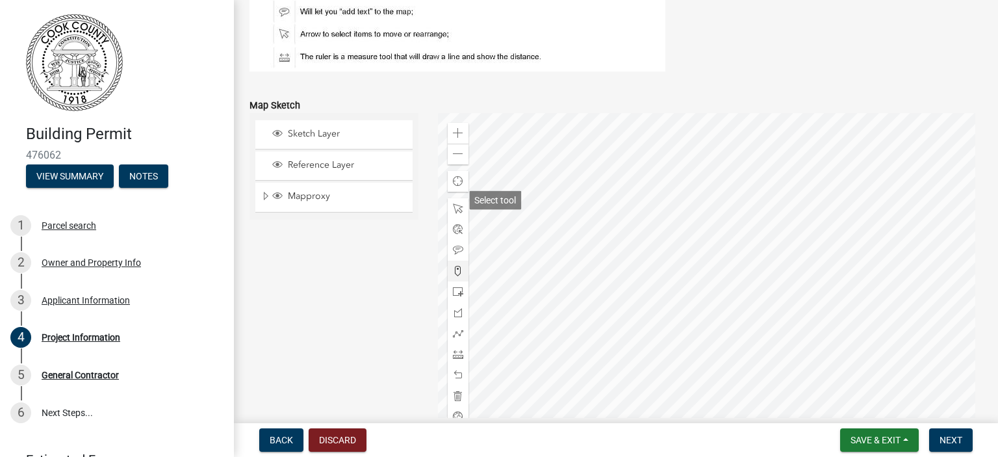
scroll to position [1360, 0]
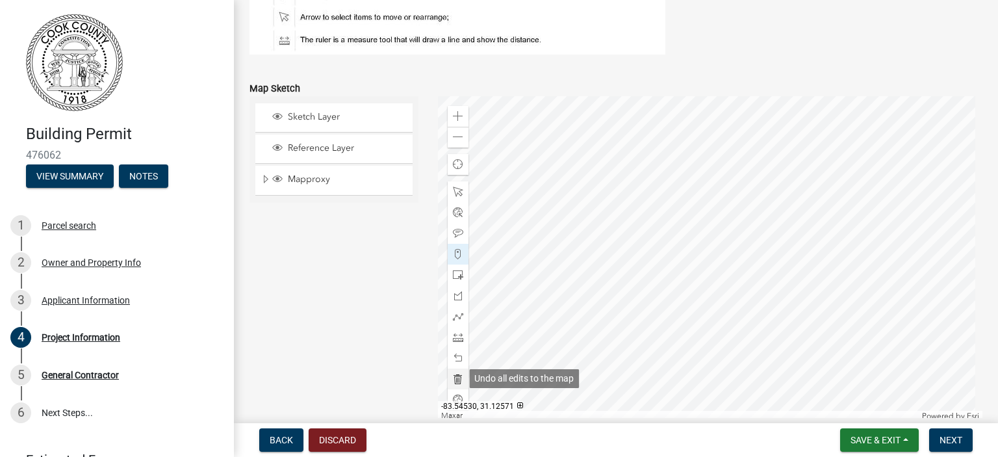
click at [453, 374] on span at bounding box center [458, 379] width 10 height 10
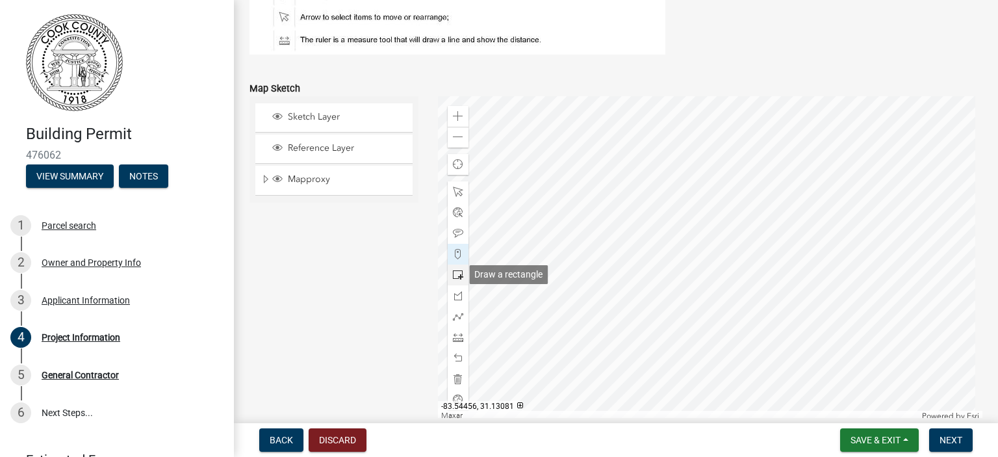
click at [458, 272] on span at bounding box center [458, 275] width 10 height 10
click at [774, 184] on div at bounding box center [710, 256] width 545 height 325
click at [785, 212] on div at bounding box center [710, 256] width 545 height 325
click at [457, 188] on span at bounding box center [458, 189] width 10 height 10
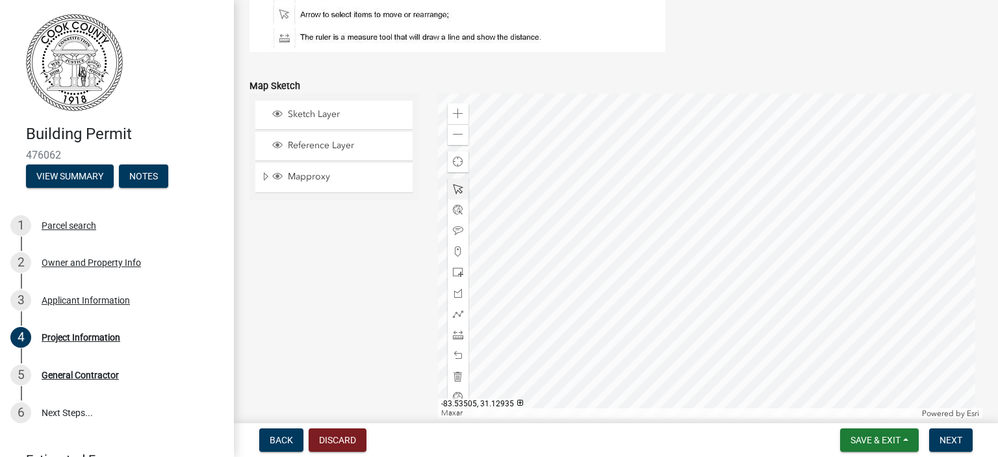
click at [754, 238] on div at bounding box center [710, 256] width 545 height 325
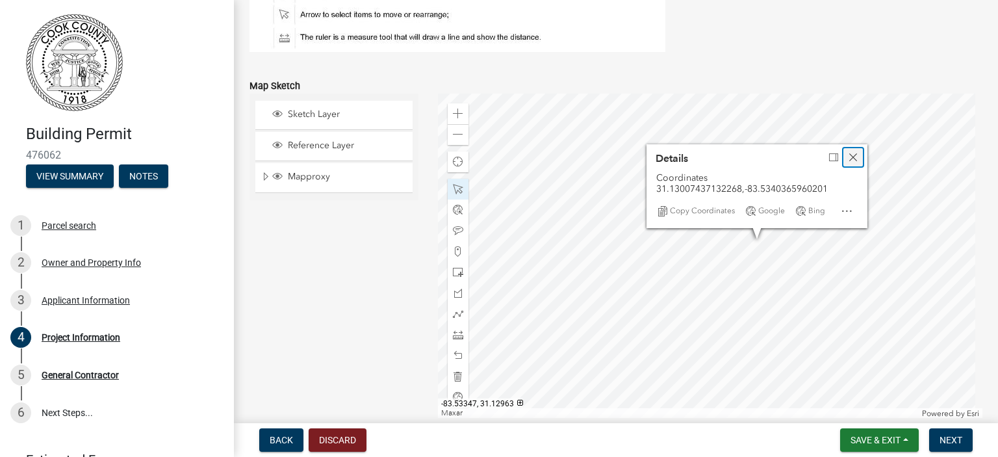
click at [856, 155] on div "Close" at bounding box center [852, 157] width 19 height 18
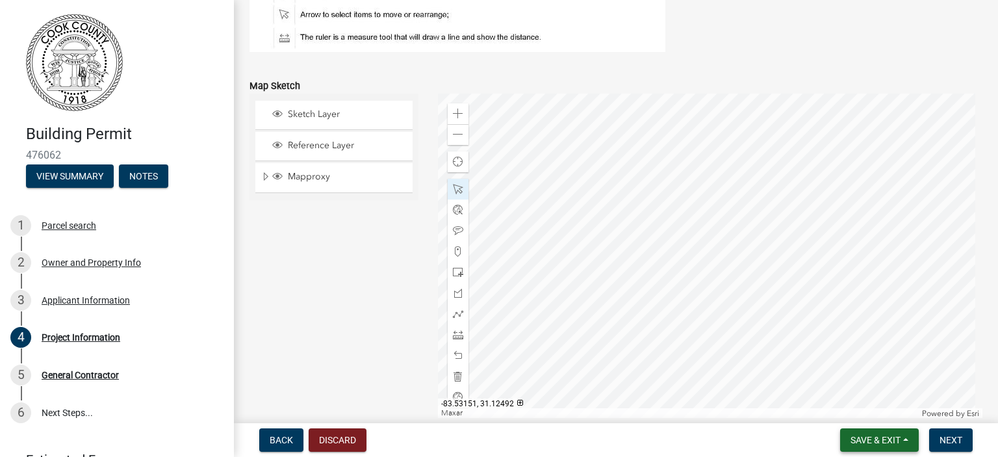
click at [891, 439] on span "Save & Exit" at bounding box center [875, 440] width 50 height 10
click at [881, 410] on button "Save & Exit" at bounding box center [867, 405] width 104 height 31
